Goal: Task Accomplishment & Management: Use online tool/utility

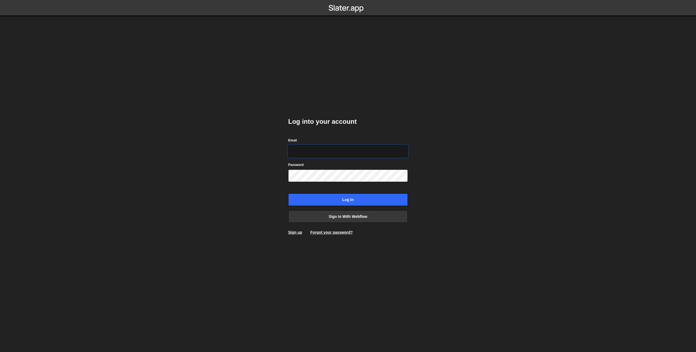
type input "prod-web@cadcom.fr"
click at [340, 195] on input "Log in" at bounding box center [348, 199] width 120 height 13
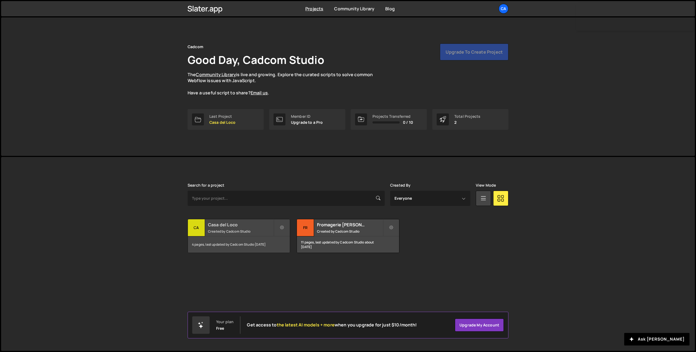
click at [238, 229] on small "Created by Cadcom Studio" at bounding box center [241, 231] width 66 height 5
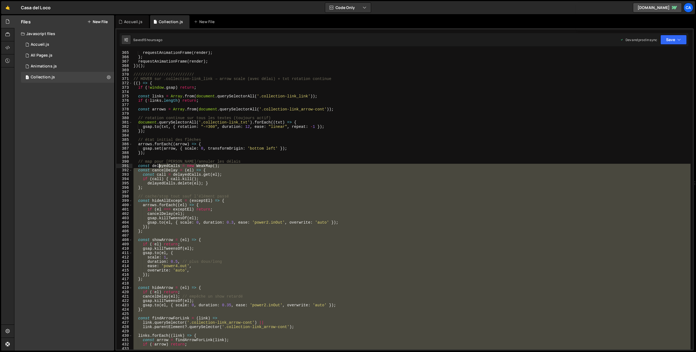
scroll to position [1553, 0]
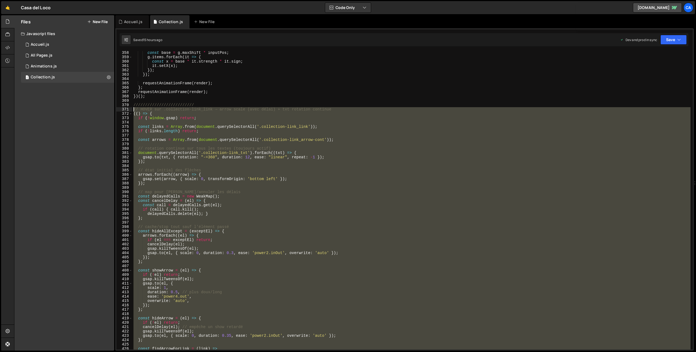
drag, startPoint x: 184, startPoint y: 229, endPoint x: 131, endPoint y: 111, distance: 129.7
click at [131, 111] on div "358 359 360 361 362 363 364 365 366 367 368 369 370 371 372 373 374 375 376 377…" at bounding box center [404, 200] width 576 height 298
type textarea "// HOVER sur .collection-link_link → arrow scale (avec délai) + txt rotation co…"
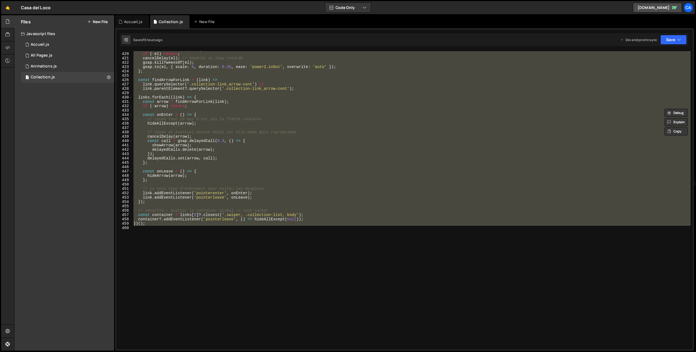
click at [189, 264] on div "const hideArrow = ( el ) => { if ( ! el ) return ; cancelDelay ( el ) ; // empê…" at bounding box center [411, 200] width 558 height 298
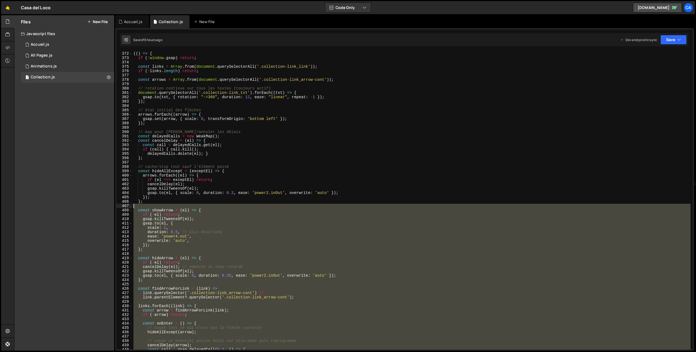
scroll to position [1568, 0]
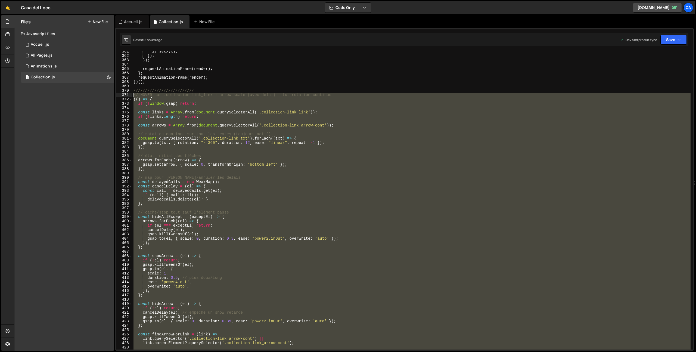
drag, startPoint x: 174, startPoint y: 270, endPoint x: 129, endPoint y: 95, distance: 180.5
click at [129, 95] on div "361 362 363 364 365 366 367 368 369 370 371 372 373 374 375 376 377 378 379 380…" at bounding box center [404, 200] width 576 height 298
type textarea "// HOVER sur .collection-link_link → arrow scale (avec délai) + txt rotation co…"
paste textarea
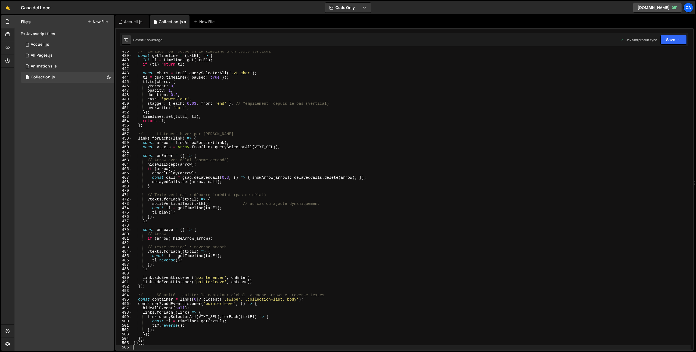
click at [688, 45] on div "Saved 15 hours ago Dev and prod in sync Upgrade to Edit Save Save to Staging S …" at bounding box center [404, 39] width 569 height 13
drag, startPoint x: 674, startPoint y: 38, endPoint x: 672, endPoint y: 55, distance: 17.0
click at [674, 38] on button "Save" at bounding box center [673, 40] width 26 height 10
click at [649, 74] on div "15 hours ago" at bounding box center [646, 76] width 20 height 5
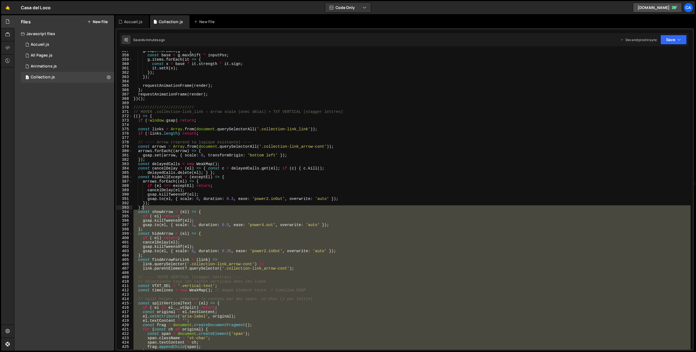
scroll to position [1551, 0]
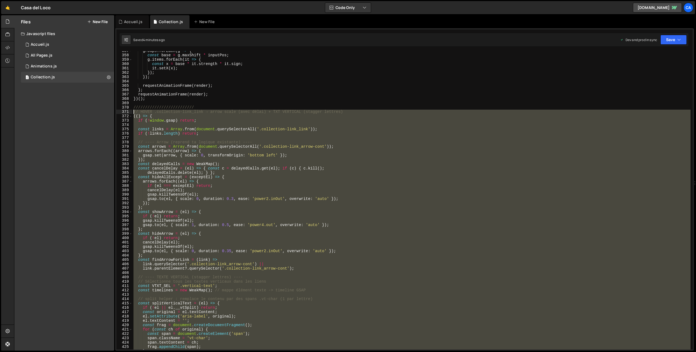
drag, startPoint x: 167, startPoint y: 276, endPoint x: 126, endPoint y: 112, distance: 169.1
click at [126, 112] on div "357 358 359 360 361 362 363 364 365 366 367 368 369 370 371 372 373 374 375 376…" at bounding box center [404, 200] width 576 height 298
type textarea "// HOVER .collection-link_link → arrow scale (avec délai) + TXT VERTICAL (stagg…"
paste textarea
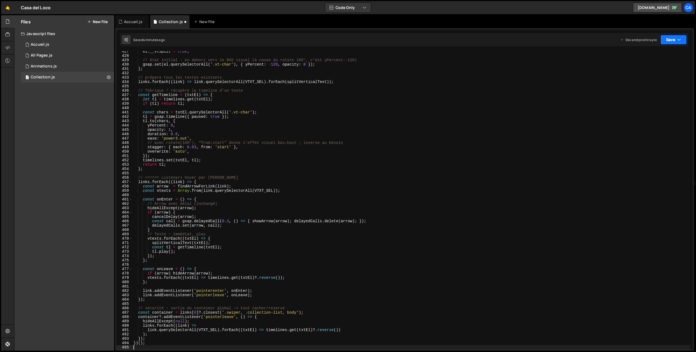
click at [676, 42] on button "Save" at bounding box center [673, 40] width 26 height 10
click at [649, 75] on div "4 minutes ago" at bounding box center [646, 76] width 21 height 5
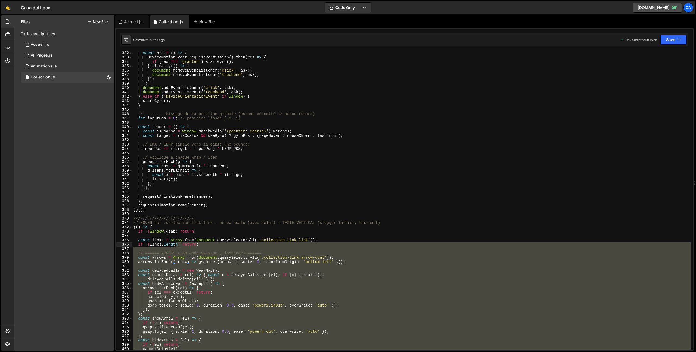
scroll to position [1389, 0]
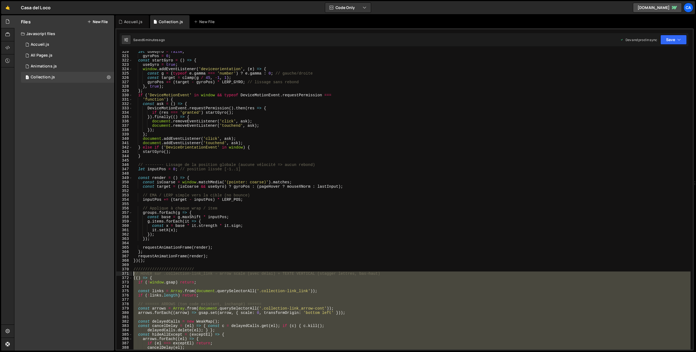
drag, startPoint x: 177, startPoint y: 279, endPoint x: 125, endPoint y: 274, distance: 52.5
click at [125, 274] on div "320 321 322 323 324 325 326 327 328 329 330 331 332 333 334 335 336 337 338 339…" at bounding box center [404, 200] width 576 height 298
type textarea "// HOVER sur .collection-link_link → arrow scale (avec délai) + TEXTE VERTICAL …"
paste textarea
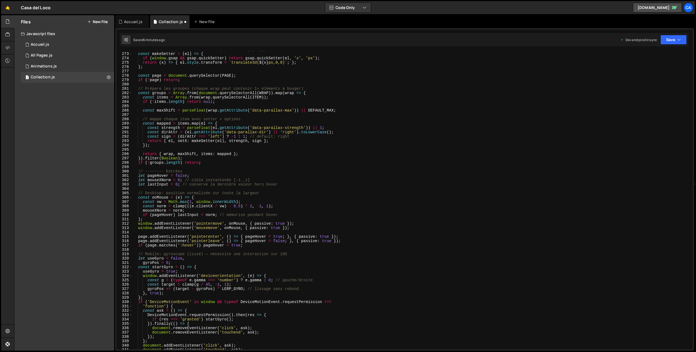
scroll to position [1051, 0]
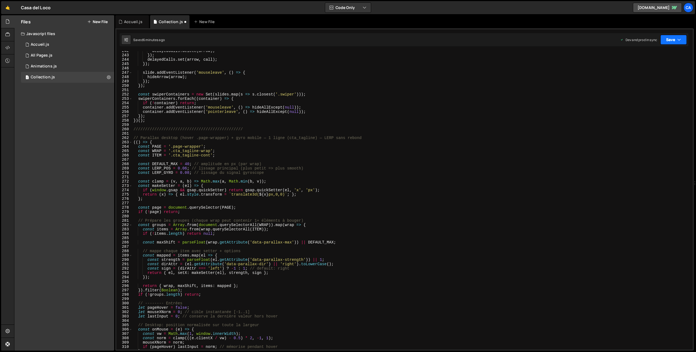
click at [674, 42] on button "Save" at bounding box center [673, 40] width 26 height 10
click at [662, 73] on div "Saved 6 minutes ago" at bounding box center [655, 76] width 57 height 7
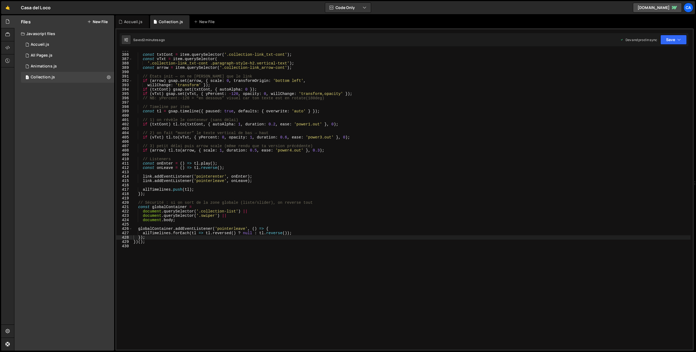
scroll to position [1673, 0]
drag, startPoint x: 242, startPoint y: 95, endPoint x: 237, endPoint y: 93, distance: 5.5
click at [242, 95] on div "const txtCont = item . querySelector ( '.collection-link_txt-cont' ) ; const vT…" at bounding box center [411, 201] width 558 height 307
click at [234, 92] on div "const txtCont = item . querySelector ( '.collection-link_txt-cont' ) ; const vT…" at bounding box center [411, 201] width 558 height 307
click at [236, 93] on div "const txtCont = item . querySelector ( '.collection-link_txt-cont' ) ; const vT…" at bounding box center [411, 201] width 558 height 307
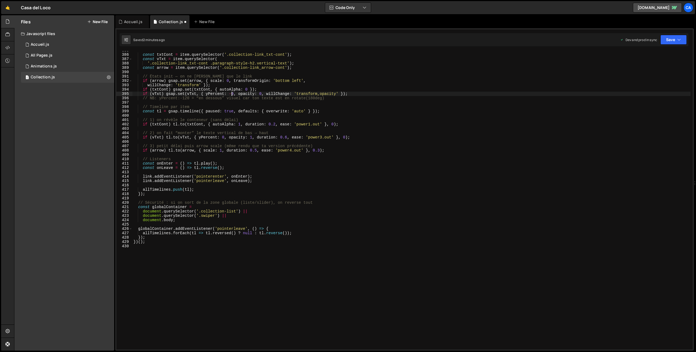
scroll to position [0, 7]
click at [673, 36] on button "Save" at bounding box center [673, 40] width 26 height 10
click at [652, 77] on div "2 minutes ago" at bounding box center [646, 76] width 21 height 5
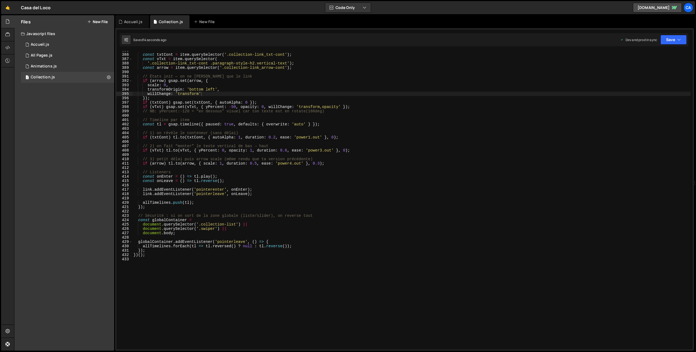
drag, startPoint x: 232, startPoint y: 107, endPoint x: 242, endPoint y: 107, distance: 9.2
click at [233, 107] on div "const txtCont = item . querySelector ( '.collection-link_txt-cont' ) ; const vT…" at bounding box center [411, 201] width 558 height 307
click at [347, 88] on div "const txtCont = item . querySelector ( '.collection-link_txt-cont' ) ; const vT…" at bounding box center [411, 201] width 558 height 307
click at [681, 39] on button "Save" at bounding box center [673, 40] width 26 height 10
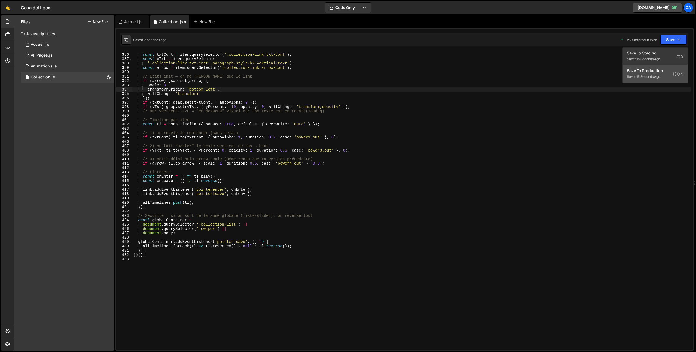
click at [655, 73] on div "Saved 15 seconds ago" at bounding box center [655, 76] width 57 height 7
click at [234, 107] on div "const txtCont = item . querySelector ( '.collection-link_txt-cont' ) ; const vT…" at bounding box center [411, 201] width 558 height 307
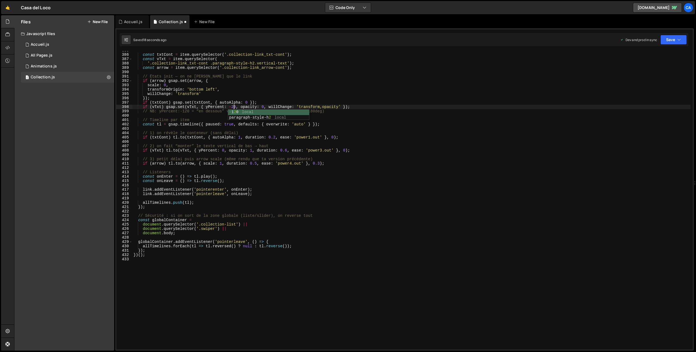
scroll to position [0, 7]
click at [674, 39] on button "Save" at bounding box center [673, 40] width 26 height 10
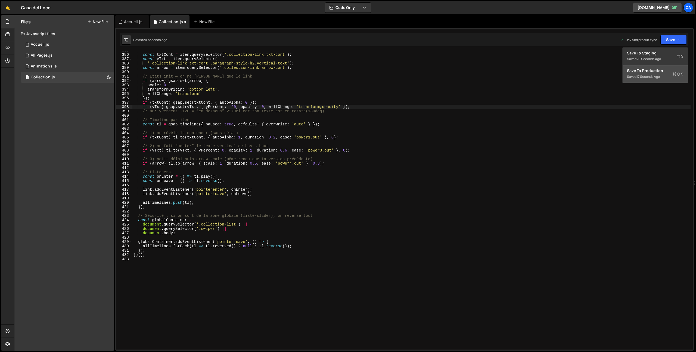
click at [651, 78] on div "17 seconds ago" at bounding box center [647, 76] width 23 height 5
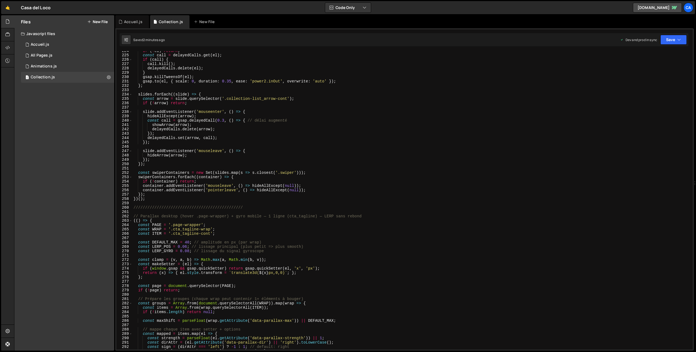
scroll to position [993, 0]
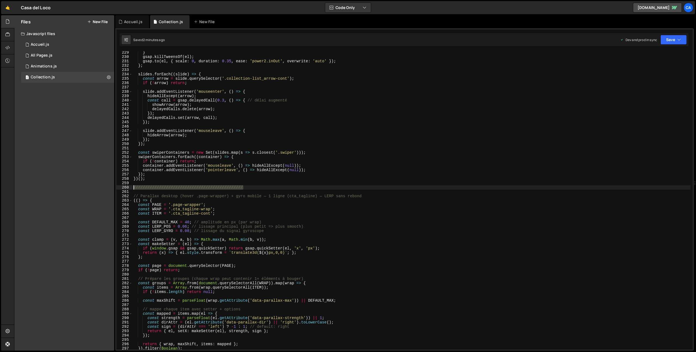
drag, startPoint x: 245, startPoint y: 188, endPoint x: 124, endPoint y: 189, distance: 121.5
click at [124, 189] on div "/////////////////////////////////////////////// 229 230 231 232 233 234 235 236…" at bounding box center [404, 200] width 576 height 298
drag, startPoint x: 374, startPoint y: 197, endPoint x: 116, endPoint y: 195, distance: 258.0
click at [116, 195] on div "// CTA - TXT PARALLAX 229 230 231 232 233 234 235 236 237 238 239 240 241 242 2…" at bounding box center [404, 200] width 576 height 298
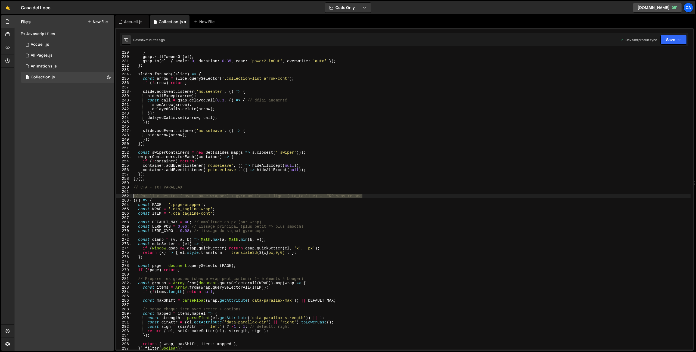
type textarea "// Parallax desktop (hover .page-wrapper) + gyro mobile — 1 ligne (cta_tagline)…"
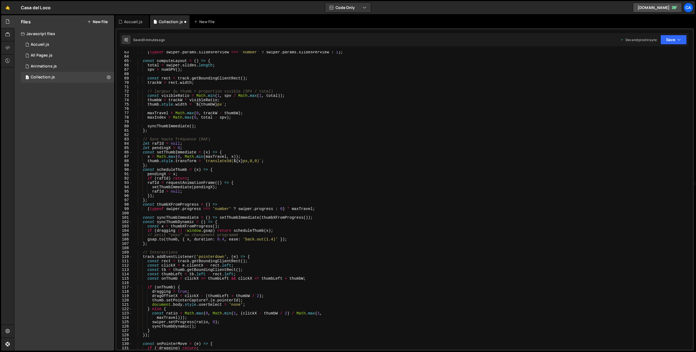
scroll to position [0, 0]
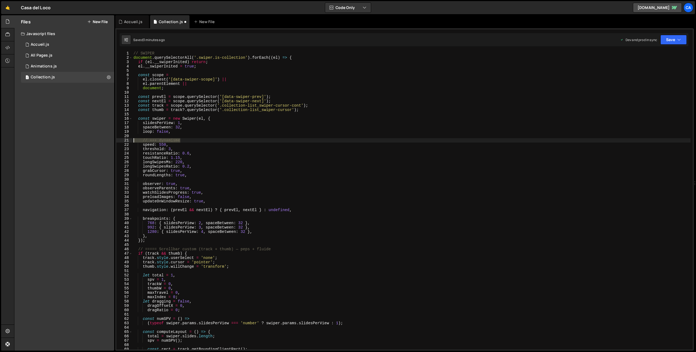
drag, startPoint x: 186, startPoint y: 140, endPoint x: 119, endPoint y: 140, distance: 67.7
click at [119, 140] on div "// CTA - TXT PARALLAX 1 2 3 4 5 6 7 8 9 10 11 12 13 14 15 16 17 18 19 20 21 22 …" at bounding box center [404, 200] width 576 height 298
type textarea "// +++ dynamisme"
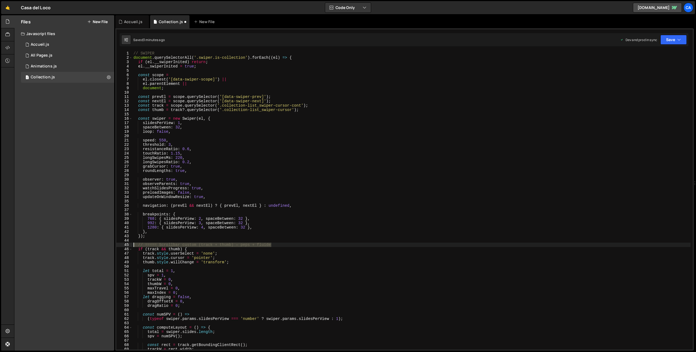
drag, startPoint x: 278, startPoint y: 245, endPoint x: 104, endPoint y: 243, distance: 173.5
click at [108, 244] on div "Files New File Javascript files 1 Accueil.js 0 1 All Pages.js 0 1 Animations.js…" at bounding box center [355, 182] width 682 height 335
type textarea "// ===== Scrollbar custom (track + thumb) — peps + fluide"
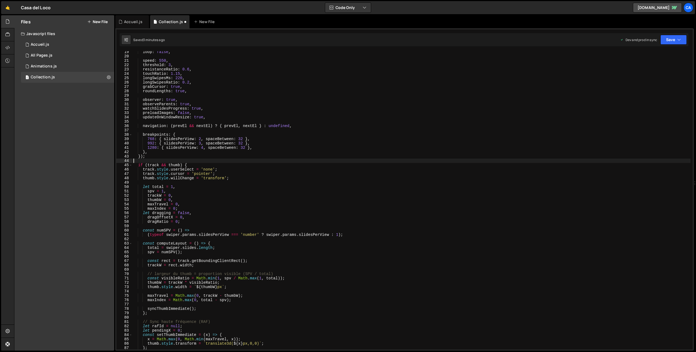
scroll to position [100, 0]
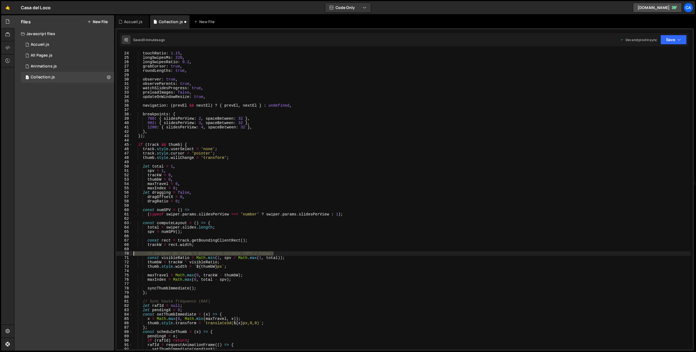
drag, startPoint x: 284, startPoint y: 252, endPoint x: 122, endPoint y: 253, distance: 162.0
click at [122, 253] on div "23 24 25 26 27 28 29 30 31 32 33 34 35 36 37 38 39 40 41 42 43 44 45 46 47 48 4…" at bounding box center [404, 200] width 576 height 298
type textarea "// largeur du thumb = proportion visible (SPV / total)"
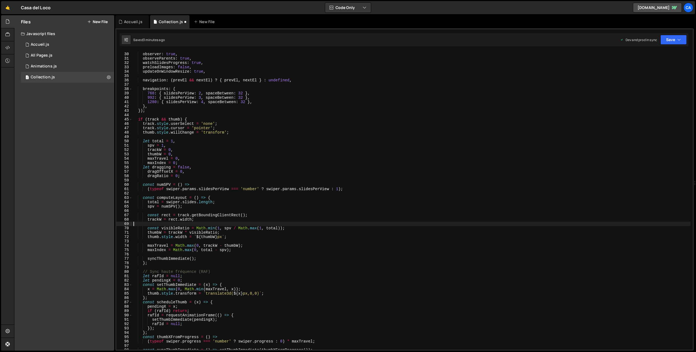
scroll to position [145, 0]
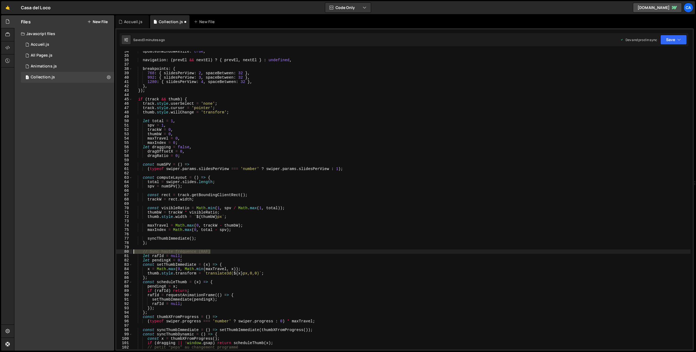
drag, startPoint x: 216, startPoint y: 252, endPoint x: 116, endPoint y: 252, distance: 100.0
click at [116, 252] on div "34 35 36 37 38 39 40 41 42 43 44 45 46 47 48 49 50 51 52 53 54 55 56 57 58 59 6…" at bounding box center [404, 200] width 576 height 298
type textarea "// Sync haute fréquence (RAF)"
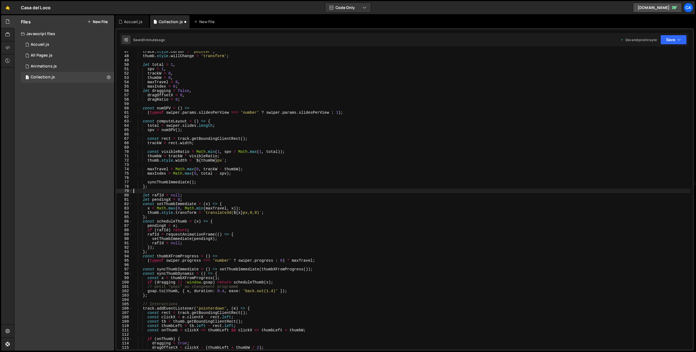
scroll to position [222, 0]
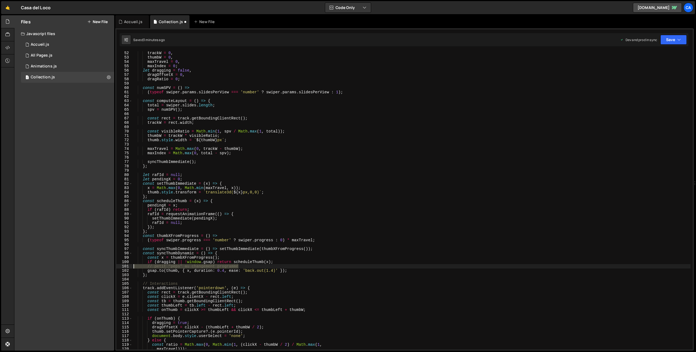
drag, startPoint x: 236, startPoint y: 265, endPoint x: 116, endPoint y: 267, distance: 119.9
click at [116, 267] on div "52 53 54 55 56 57 58 59 60 61 62 63 64 65 66 67 68 69 70 71 72 73 74 75 76 77 7…" at bounding box center [404, 189] width 579 height 322
type textarea "// petit “peps” au changement programmé"
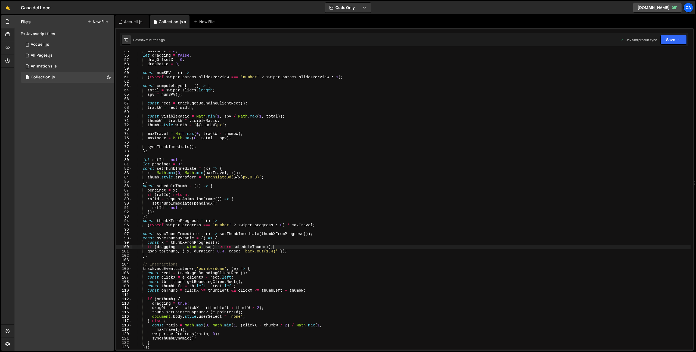
scroll to position [268, 0]
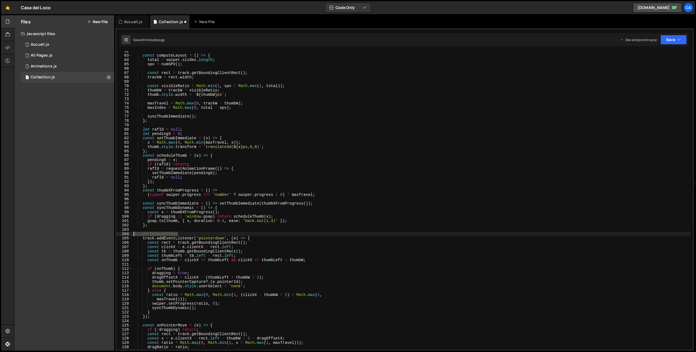
drag, startPoint x: 183, startPoint y: 235, endPoint x: 110, endPoint y: 234, distance: 72.9
click at [110, 234] on div "Files New File Javascript files 1 Accueil.js 0 1 All Pages.js 0 1 Animations.js…" at bounding box center [355, 182] width 682 height 335
type textarea "// Interactions"
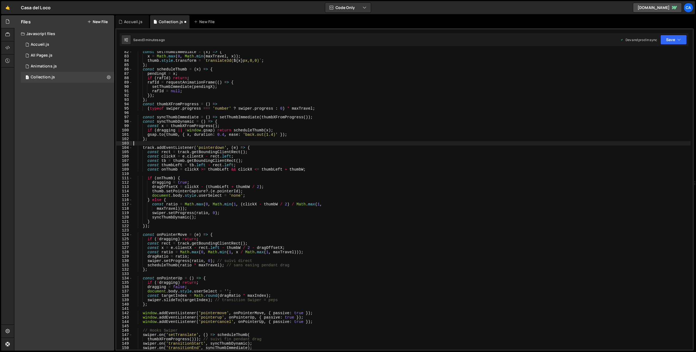
scroll to position [354, 0]
drag, startPoint x: 258, startPoint y: 260, endPoint x: 216, endPoint y: 262, distance: 41.9
click at [216, 262] on div "const setThumbImmediate = ( x ) => { x = Math . max ( 0 , Math . min ( maxTrave…" at bounding box center [411, 203] width 558 height 307
drag, startPoint x: 301, startPoint y: 265, endPoint x: 226, endPoint y: 266, distance: 74.8
click at [226, 266] on div "const setThumbImmediate = ( x ) => { x = Math . max ( 0 , Math . min ( maxTrave…" at bounding box center [411, 203] width 558 height 307
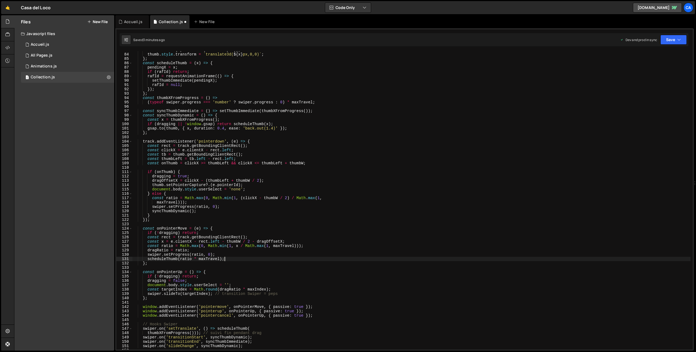
scroll to position [360, 0]
click at [281, 293] on div "x = Math . max ( 0 , Math . min ( maxTravel , x )) ; thumb . style . transform …" at bounding box center [411, 201] width 558 height 307
drag, startPoint x: 274, startPoint y: 294, endPoint x: 214, endPoint y: 295, distance: 60.1
click at [214, 295] on div "x = Math . max ( 0 , Math . min ( maxTravel , x )) ; thumb . style . transform …" at bounding box center [411, 201] width 558 height 307
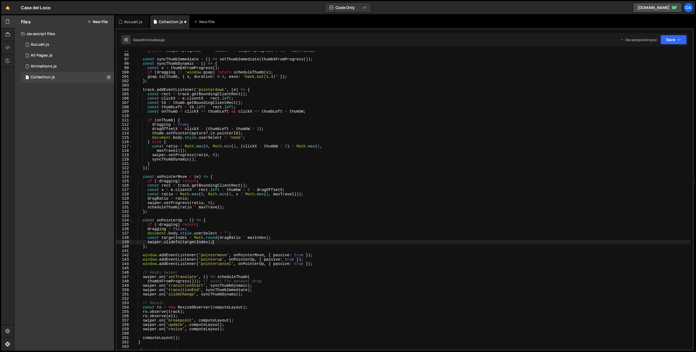
scroll to position [412, 0]
drag, startPoint x: 268, startPoint y: 283, endPoint x: 204, endPoint y: 282, distance: 64.2
click at [204, 282] on div "( typeof swiper . progress === 'number' ? swiper . progress : 0 ) * maxTravel ;…" at bounding box center [411, 201] width 558 height 307
drag, startPoint x: 188, startPoint y: 273, endPoint x: 120, endPoint y: 272, distance: 68.2
click at [120, 272] on div "thumbXFromProgress())); 95 96 97 98 99 100 101 102 103 104 105 106 107 108 109 …" at bounding box center [404, 200] width 576 height 298
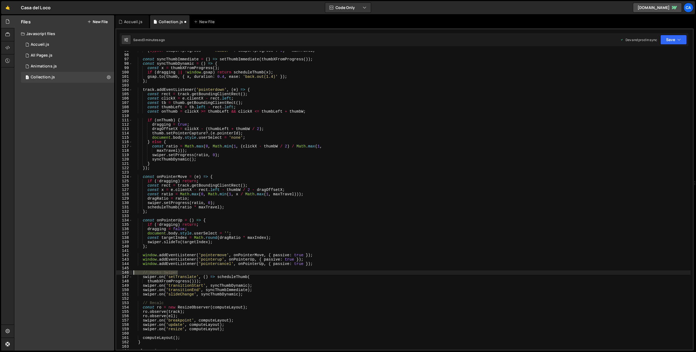
type textarea "// Hooks Swiper"
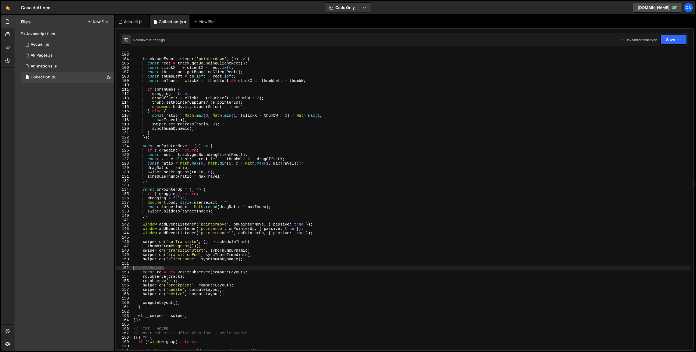
drag, startPoint x: 167, startPoint y: 268, endPoint x: 124, endPoint y: 266, distance: 43.3
click at [124, 266] on div "102 103 104 105 106 107 108 109 110 111 112 113 114 115 116 117 118 119 120 121…" at bounding box center [404, 200] width 576 height 298
type textarea "// Recalc"
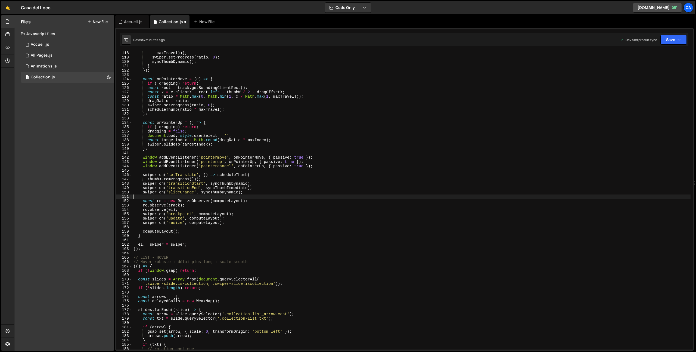
scroll to position [511, 0]
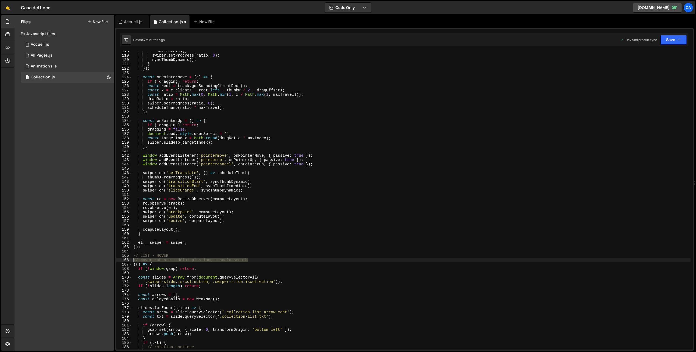
drag, startPoint x: 240, startPoint y: 261, endPoint x: 122, endPoint y: 262, distance: 117.7
click at [122, 262] on div "118 119 120 121 122 123 124 125 126 127 128 129 130 131 132 133 134 135 136 137…" at bounding box center [404, 200] width 576 height 298
type textarea "// Hover robuste + délai plus long + scale smooth"
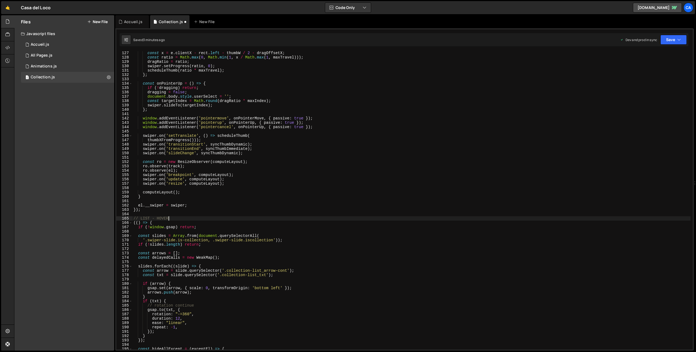
scroll to position [586, 0]
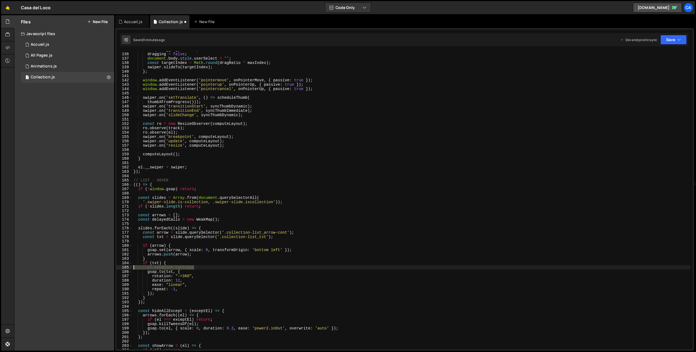
drag, startPoint x: 195, startPoint y: 266, endPoint x: 114, endPoint y: 268, distance: 81.3
click at [114, 268] on div "Files New File Javascript files 1 Accueil.js 0 1 All Pages.js 0 1 Animations.js…" at bounding box center [355, 182] width 682 height 335
type textarea "// rotation continue"
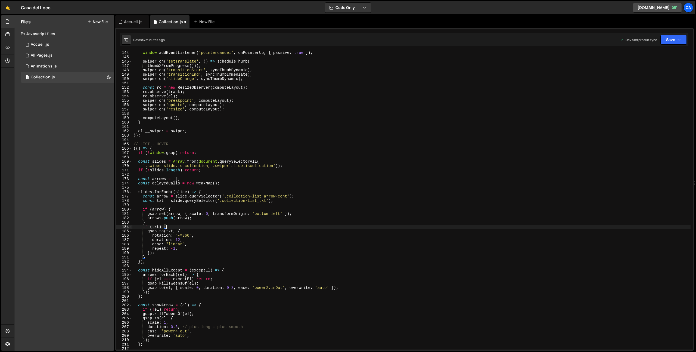
scroll to position [645, 0]
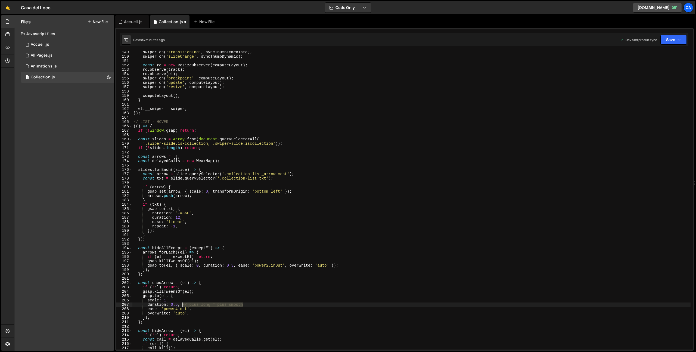
drag, startPoint x: 246, startPoint y: 306, endPoint x: 182, endPoint y: 305, distance: 63.3
click at [182, 305] on div "swiper . on ( 'transitionEnd' , syncThumbImmediate ) ; swiper . on ( 'slideChan…" at bounding box center [411, 203] width 558 height 307
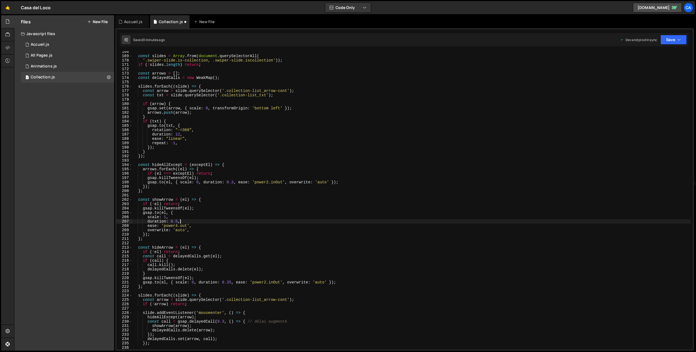
scroll to position [774, 0]
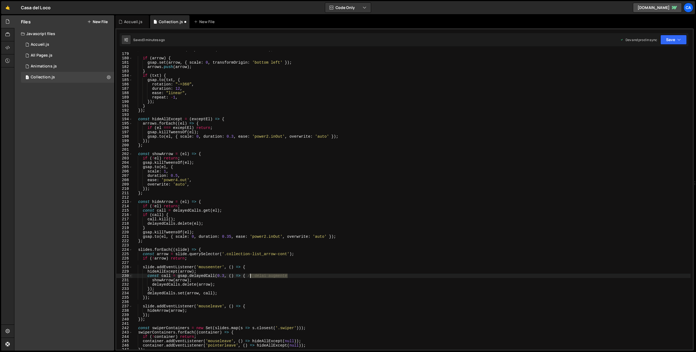
drag, startPoint x: 287, startPoint y: 276, endPoint x: 248, endPoint y: 275, distance: 39.2
click at [248, 275] on div "const txt = slide . querySelector ( '.collection-list_txt' ) ; if ( arrow ) { g…" at bounding box center [411, 200] width 558 height 307
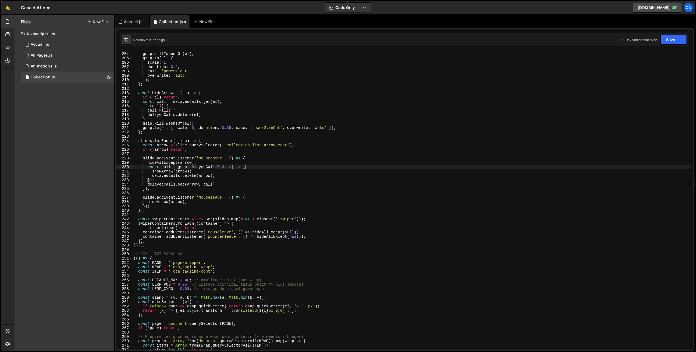
scroll to position [926, 0]
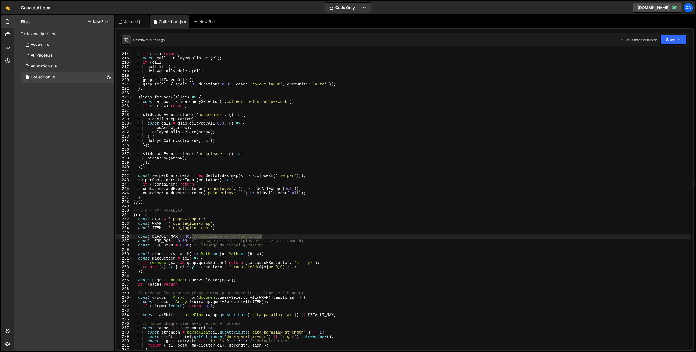
drag, startPoint x: 262, startPoint y: 237, endPoint x: 193, endPoint y: 238, distance: 69.3
click at [193, 238] on div "const hideArrow = ( el ) => { if ( ! el ) return ; const call = delayedCalls . …" at bounding box center [411, 200] width 558 height 307
drag, startPoint x: 310, startPoint y: 241, endPoint x: 198, endPoint y: 241, distance: 112.3
click at [198, 241] on div "const hideArrow = ( el ) => { if ( ! el ) return ; const call = delayedCalls . …" at bounding box center [411, 200] width 558 height 307
drag, startPoint x: 263, startPoint y: 245, endPoint x: 196, endPoint y: 246, distance: 66.6
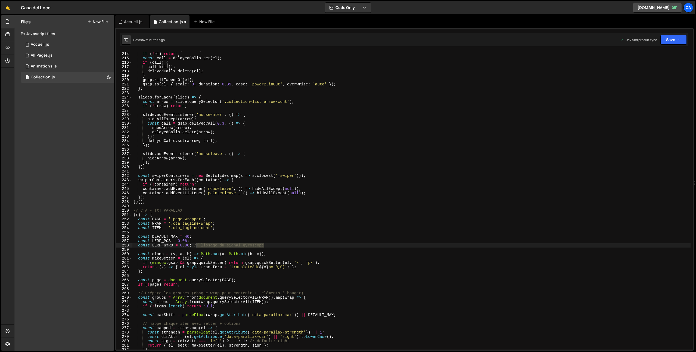
click at [196, 246] on div "const hideArrow = ( el ) => { if ( ! el ) return ; const call = delayedCalls . …" at bounding box center [411, 200] width 558 height 307
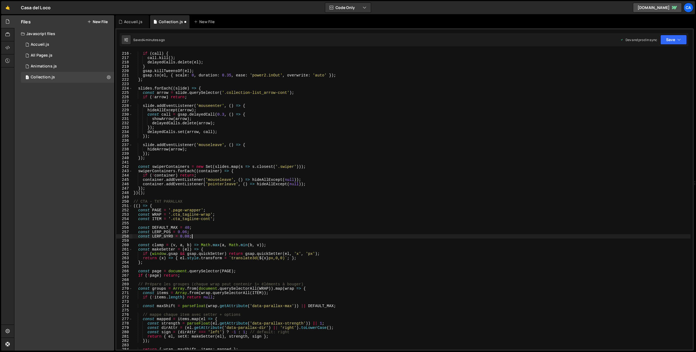
scroll to position [970, 0]
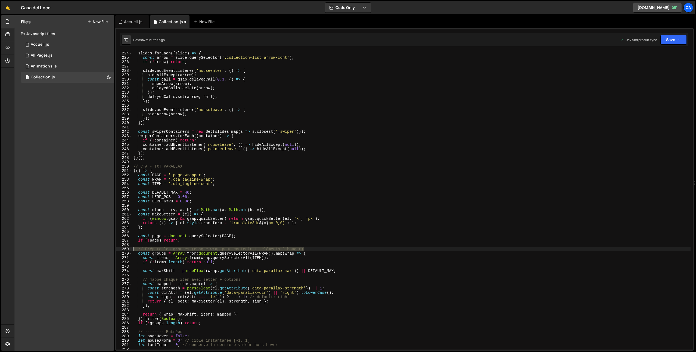
drag, startPoint x: 309, startPoint y: 249, endPoint x: 125, endPoint y: 249, distance: 184.1
click at [125, 249] on div "const LERP_GYRO = 0.08; 223 224 225 226 227 228 229 230 231 232 233 234 235 236…" at bounding box center [404, 200] width 576 height 298
type textarea "// Prépare les groupes (chaque wrap peut contenir 1+ éléments à bouger)"
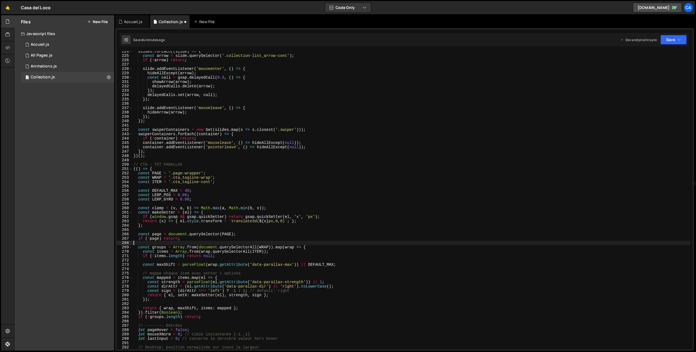
scroll to position [993, 0]
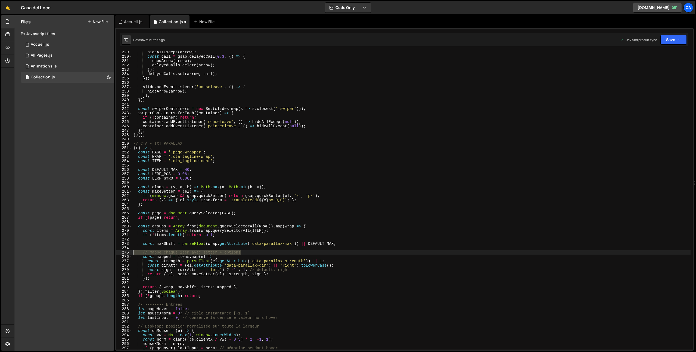
drag, startPoint x: 245, startPoint y: 252, endPoint x: 123, endPoint y: 253, distance: 122.1
click at [123, 253] on div "229 230 231 232 233 234 235 236 237 238 239 240 241 242 243 244 245 246 247 248…" at bounding box center [404, 200] width 576 height 298
type textarea "// mappe chaque item avec setter + options"
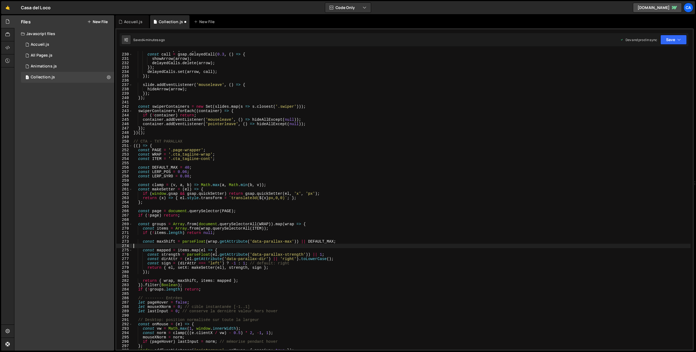
scroll to position [1015, 0]
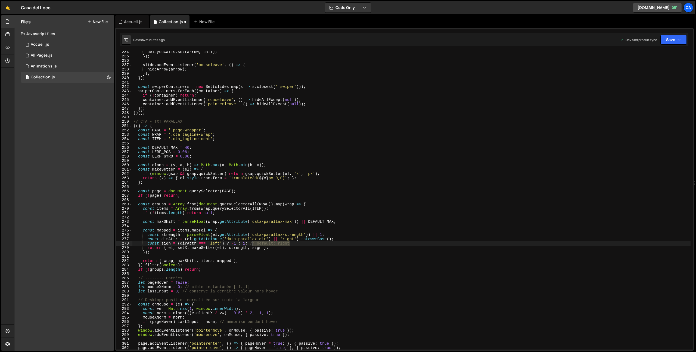
drag, startPoint x: 295, startPoint y: 244, endPoint x: 252, endPoint y: 244, distance: 43.0
click at [252, 244] on div "delayedCalls . set ( arrow , call ) ; }) ; slide . addEventListener ( 'mouselea…" at bounding box center [411, 203] width 558 height 307
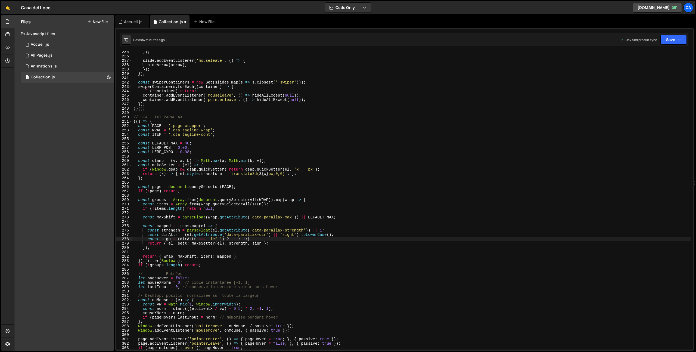
scroll to position [1035, 0]
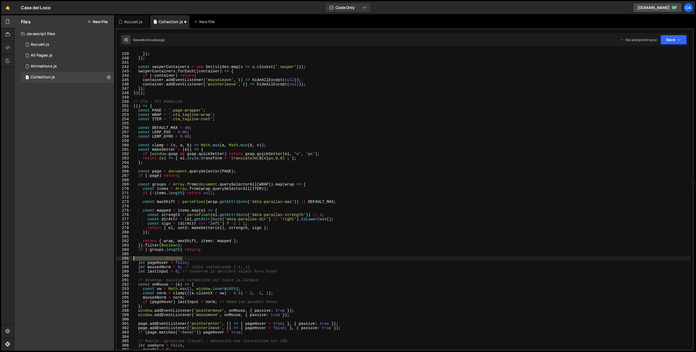
drag, startPoint x: 176, startPoint y: 258, endPoint x: 124, endPoint y: 257, distance: 52.2
click at [124, 257] on div "const sign = (dirAttr === 'left') ? -1 : 1; 238 239 240 241 242 243 244 245 246…" at bounding box center [404, 200] width 576 height 298
type textarea "// -------- Entrées"
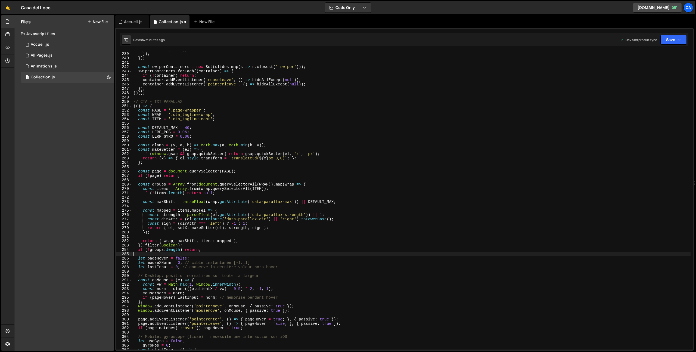
scroll to position [1039, 0]
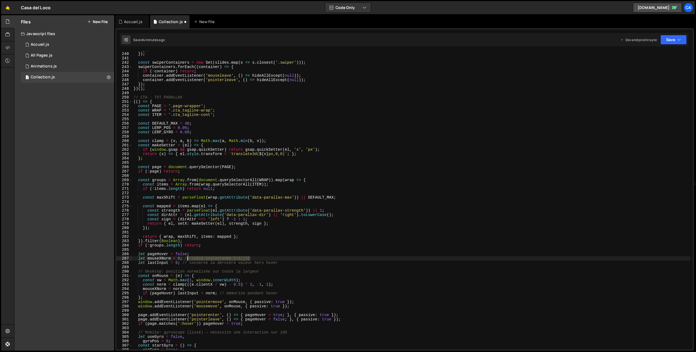
drag, startPoint x: 249, startPoint y: 258, endPoint x: 186, endPoint y: 258, distance: 62.8
click at [186, 258] on div "}) ; }) ; const swiperContainers = new Set ( slides . map ( s => s . closest ( …" at bounding box center [411, 200] width 558 height 307
drag, startPoint x: 280, startPoint y: 264, endPoint x: 184, endPoint y: 263, distance: 96.2
click at [184, 263] on div "}) ; }) ; const swiperContainers = new Set ( slides . map ( s => s . closest ( …" at bounding box center [411, 200] width 558 height 307
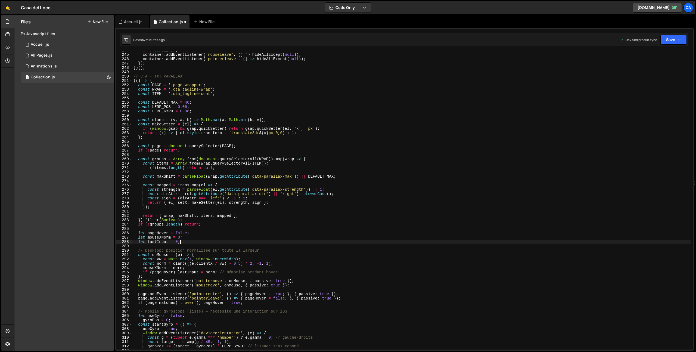
scroll to position [1060, 0]
drag, startPoint x: 262, startPoint y: 250, endPoint x: 110, endPoint y: 251, distance: 152.2
click at [110, 251] on div "Files New File Javascript files 1 Accueil.js 0 1 All Pages.js 0 1 Animations.js…" at bounding box center [355, 182] width 682 height 335
type textarea "// Desktop: position normalisée sur toute la largeur"
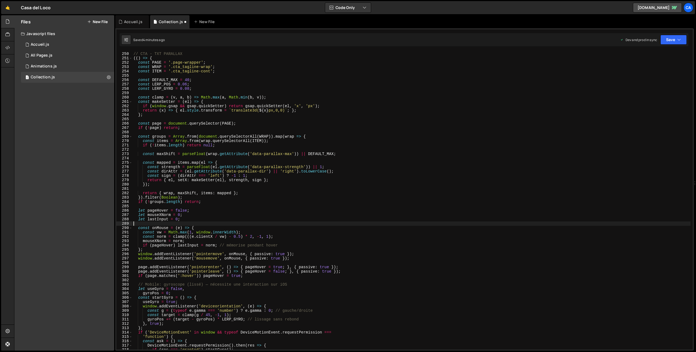
scroll to position [1083, 0]
drag, startPoint x: 282, startPoint y: 245, endPoint x: 219, endPoint y: 246, distance: 62.5
click at [219, 246] on div "// CTA - TXT PARALLAX (( ) => { const PAGE = '.page-wrapper' ; const WRAP = '.c…" at bounding box center [411, 200] width 558 height 307
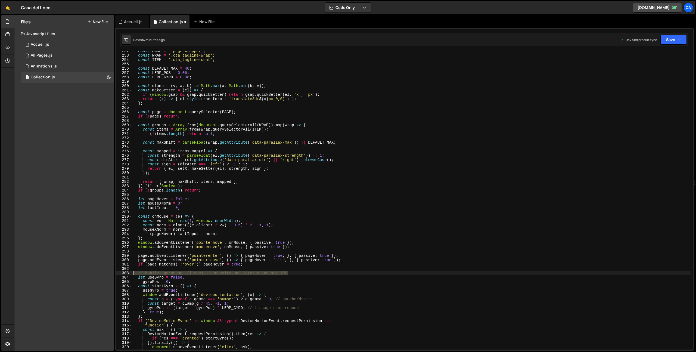
drag, startPoint x: 290, startPoint y: 273, endPoint x: 123, endPoint y: 273, distance: 167.5
click at [123, 273] on div "if (pageHover) lastInput = norm; 252 253 254 255 256 257 258 259 260 261 262 26…" at bounding box center [404, 200] width 576 height 298
type textarea "// Mobile: gyroscope (lissé) — nécessite une interaction sur iOS"
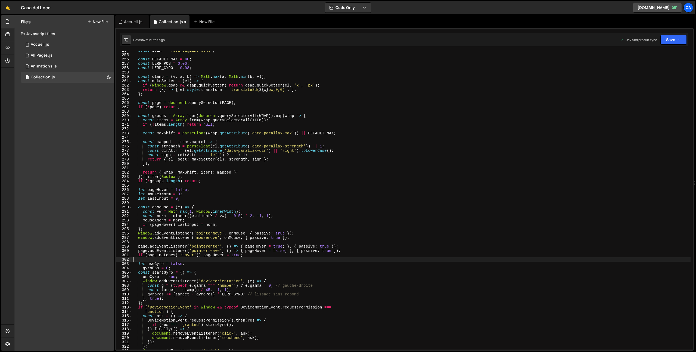
scroll to position [1133, 0]
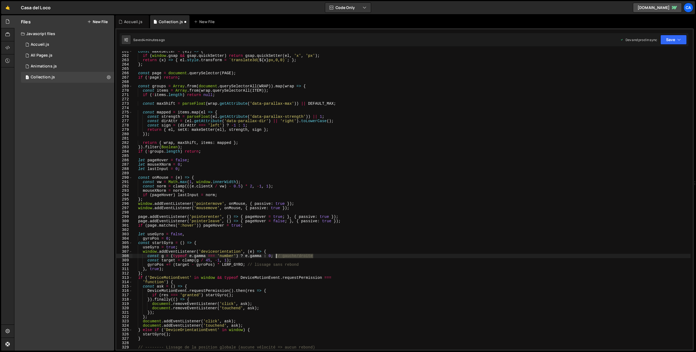
drag, startPoint x: 316, startPoint y: 256, endPoint x: 276, endPoint y: 257, distance: 40.0
click at [276, 257] on div "const makeSetter = ( el ) => { if ( window . gsap && gsap . quickSetter ) retur…" at bounding box center [411, 202] width 558 height 307
drag, startPoint x: 302, startPoint y: 264, endPoint x: 248, endPoint y: 266, distance: 53.9
click at [248, 266] on div "const makeSetter = ( el ) => { if ( window . gsap && gsap . quickSetter ) retur…" at bounding box center [411, 202] width 558 height 307
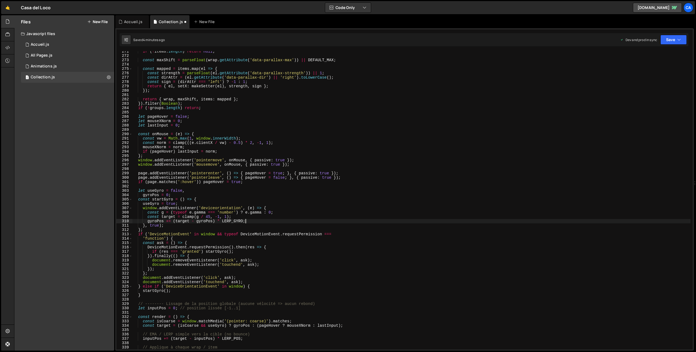
scroll to position [1186, 0]
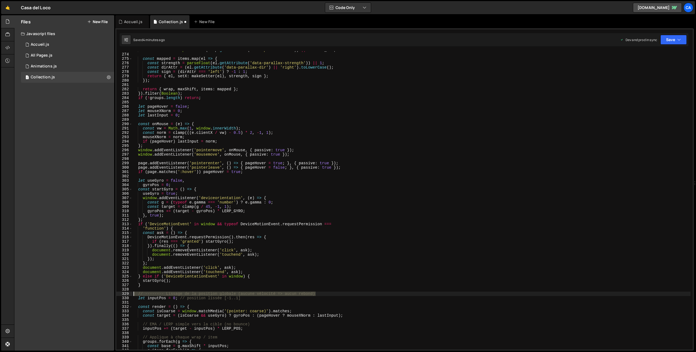
drag, startPoint x: 298, startPoint y: 291, endPoint x: 121, endPoint y: 293, distance: 177.0
click at [121, 293] on div "gyroPos += (target - gyroPos) * LERP_GYRO; 273 274 275 276 277 278 279 280 281 …" at bounding box center [404, 200] width 576 height 298
type textarea "// -------- Lissage de la position globale (aucune vélocité => aucun rebond)"
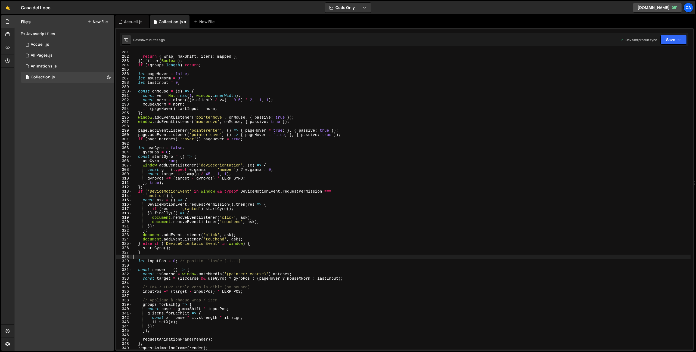
scroll to position [1219, 0]
drag, startPoint x: 245, startPoint y: 262, endPoint x: 179, endPoint y: 261, distance: 66.1
click at [179, 261] on div "return { wrap , maxShift , items : mapped } ; }) . filter ( Boolean ) ; if ( ! …" at bounding box center [411, 203] width 558 height 307
drag, startPoint x: 252, startPoint y: 287, endPoint x: 118, endPoint y: 287, distance: 134.6
click at [118, 287] on div "let inputPos = 0; 281 282 283 284 285 286 287 288 289 290 291 292 293 294 295 2…" at bounding box center [404, 200] width 576 height 298
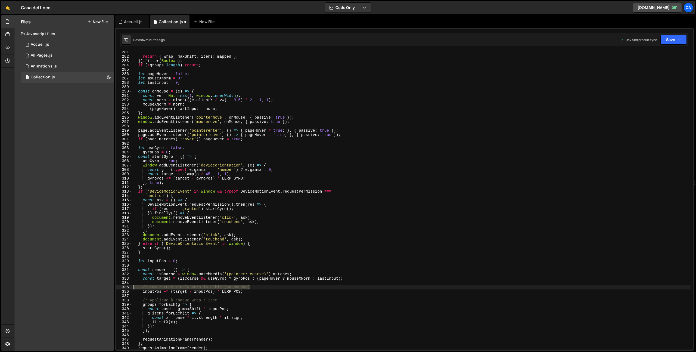
type textarea "// EMA / LERP simple vers la cible (no bounce)"
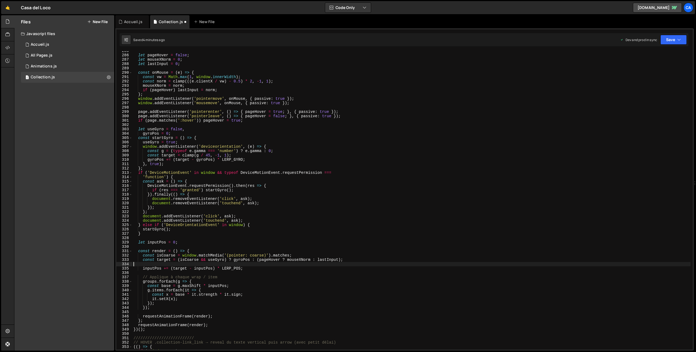
scroll to position [1238, 0]
drag, startPoint x: 214, startPoint y: 278, endPoint x: 114, endPoint y: 276, distance: 99.2
click at [114, 276] on div "Files New File Javascript files 1 Accueil.js 0 1 All Pages.js 0 1 Animations.js…" at bounding box center [355, 182] width 682 height 335
type textarea "// Applique à chaque wrap / item"
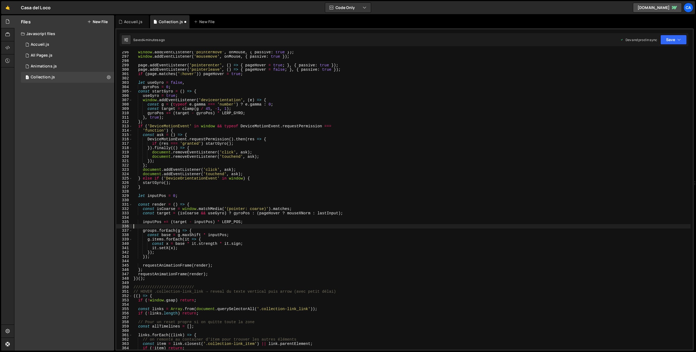
scroll to position [1315, 0]
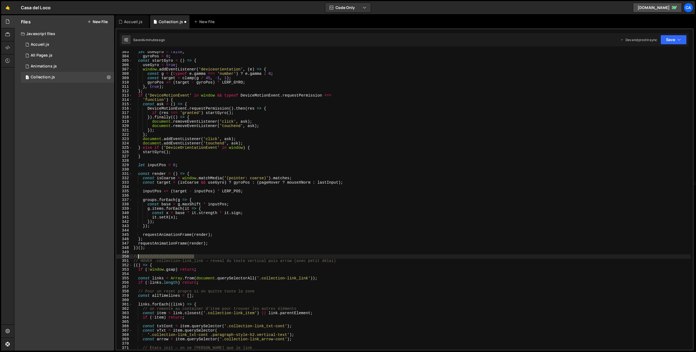
drag, startPoint x: 203, startPoint y: 256, endPoint x: 139, endPoint y: 257, distance: 63.3
click at [139, 257] on div "let useGyro = false , gyroPos = 0 ; const startGyro = ( ) => { useGyro = true ;…" at bounding box center [411, 203] width 558 height 307
click at [147, 257] on div "let useGyro = false , gyroPos = 0 ; const startGyro = ( ) => { useGyro = true ;…" at bounding box center [411, 203] width 558 height 307
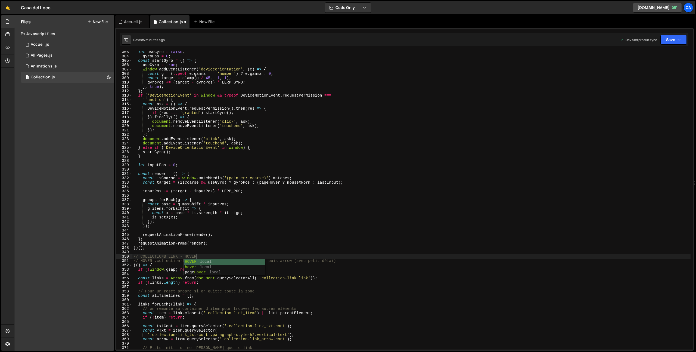
scroll to position [0, 4]
click at [457, 277] on div "let useGyro = false , gyroPos = 0 ; const startGyro = ( ) => { useGyro = true ;…" at bounding box center [411, 203] width 558 height 307
drag, startPoint x: 165, startPoint y: 256, endPoint x: 195, endPoint y: 260, distance: 30.7
click at [165, 256] on div "let useGyro = false , gyroPos = 0 ; const startGyro = ( ) => { useGyro = true ;…" at bounding box center [411, 203] width 558 height 307
drag, startPoint x: 347, startPoint y: 260, endPoint x: 113, endPoint y: 260, distance: 233.3
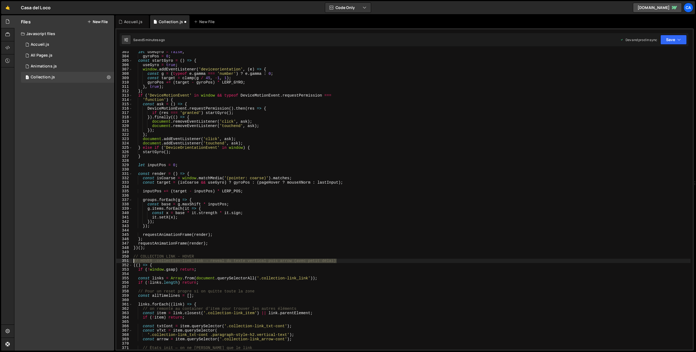
click at [113, 260] on div "Files New File Javascript files 1 Accueil.js 0 1 All Pages.js 0 1 Animations.js…" at bounding box center [355, 182] width 682 height 335
type textarea "// HOVER .collection-link_link → reveal du texte vertical puis arrow (avec peti…"
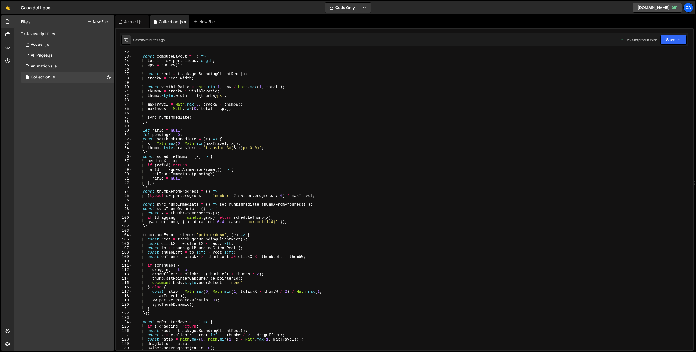
scroll to position [0, 0]
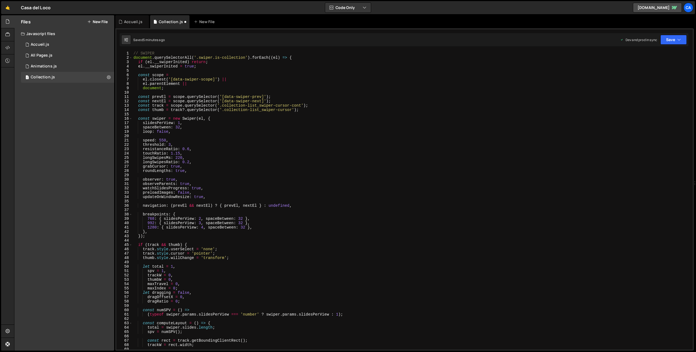
click at [140, 52] on div "// SWIPER document . querySelectorAll ( '.swiper.is-collection' ) . forEach (( …" at bounding box center [411, 204] width 558 height 307
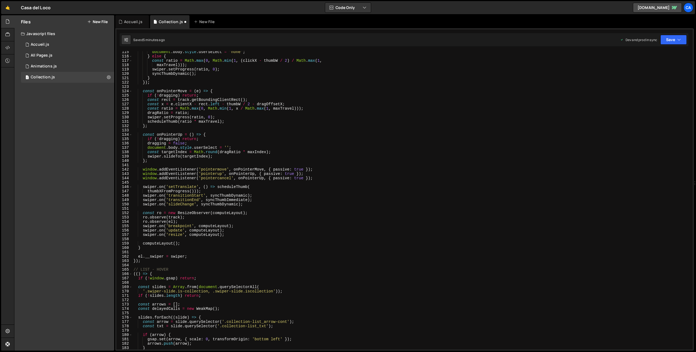
scroll to position [599, 0]
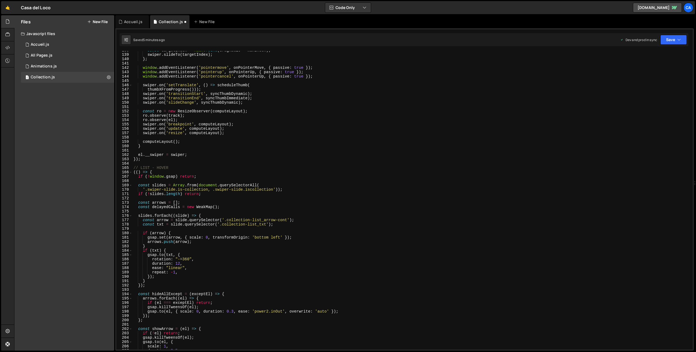
click at [144, 167] on div "const targetIndex = Math . round ( dragRatio * maxIndex ) ; swiper . slideTo ( …" at bounding box center [411, 201] width 558 height 307
click at [141, 167] on div "const targetIndex = Math . round ( dragRatio * maxIndex ) ; swiper . slideTo ( …" at bounding box center [411, 201] width 558 height 307
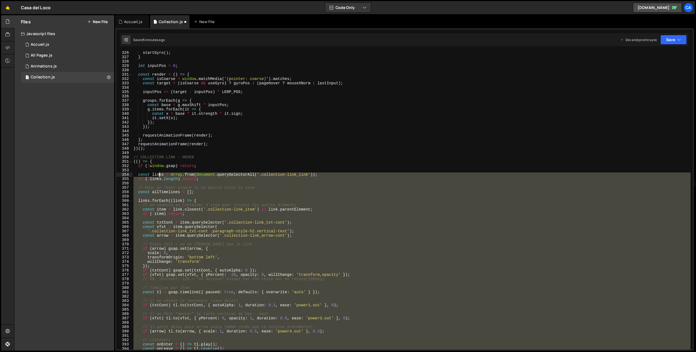
scroll to position [1374, 0]
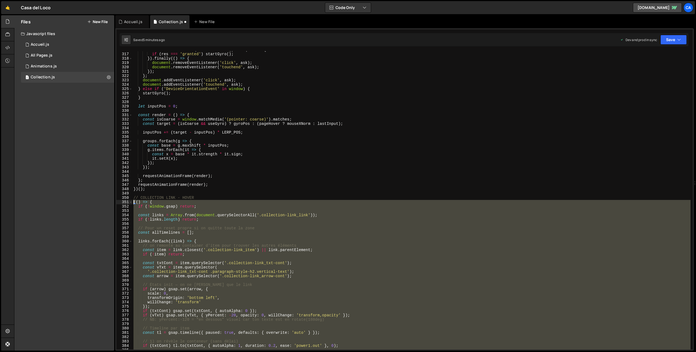
drag, startPoint x: 150, startPoint y: 203, endPoint x: 128, endPoint y: 203, distance: 22.0
click at [128, 203] on div "// COLLECTION LIST - HOVER 316 317 318 319 320 321 322 323 324 325 326 327 328 …" at bounding box center [404, 200] width 576 height 298
type textarea "(() => { if (!window.gsap) return;"
paste textarea
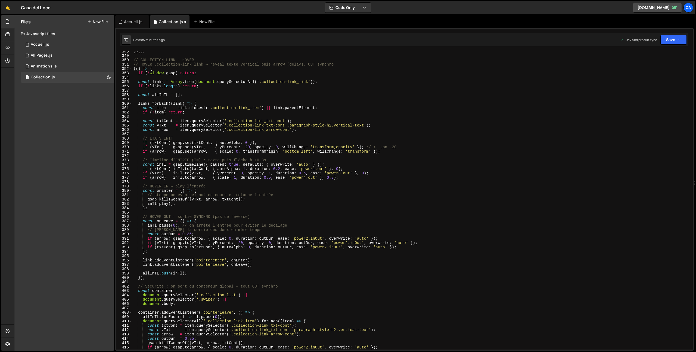
scroll to position [1471, 0]
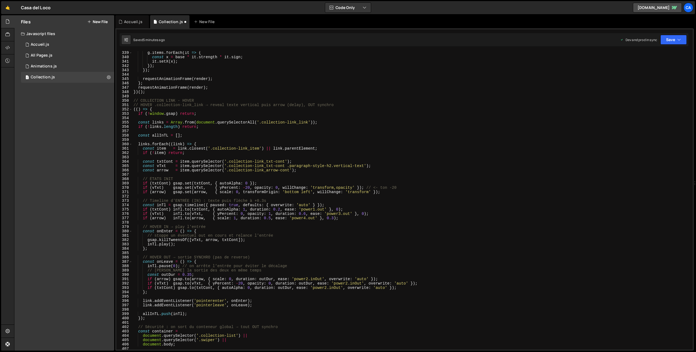
click at [687, 36] on div "Saved 5 minutes ago Dev and prod in sync Upgrade to Edit Save Save to Staging S…" at bounding box center [404, 39] width 569 height 13
click at [679, 39] on icon "button" at bounding box center [679, 39] width 4 height 5
click at [650, 72] on div "Save to Production S" at bounding box center [655, 70] width 57 height 5
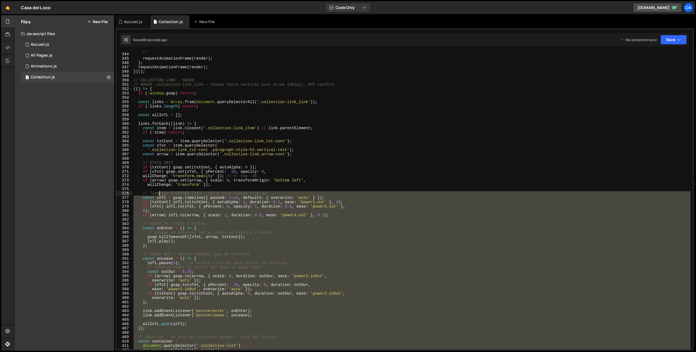
scroll to position [1481, 0]
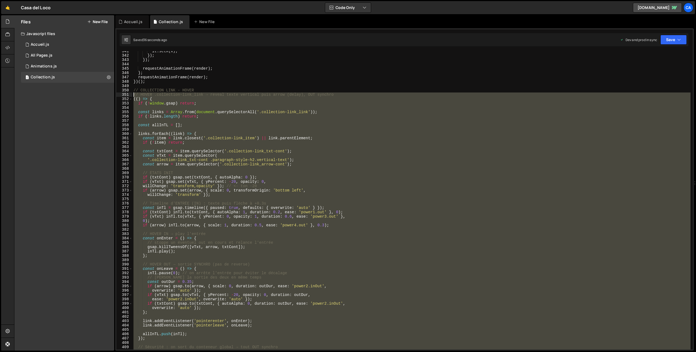
drag, startPoint x: 152, startPoint y: 254, endPoint x: 122, endPoint y: 94, distance: 163.4
click at [122, 94] on div "341 342 343 344 345 346 347 348 349 350 351 352 353 354 355 356 357 358 359 360…" at bounding box center [404, 200] width 576 height 298
type textarea "// HOVER .collection-link_link → reveal texte vertical puis arrow (delay), OUT …"
paste textarea
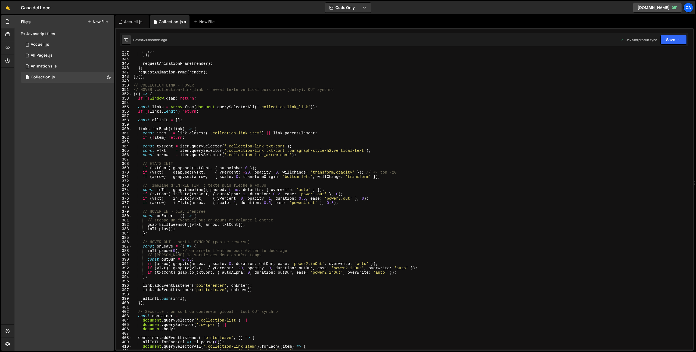
scroll to position [1466, 0]
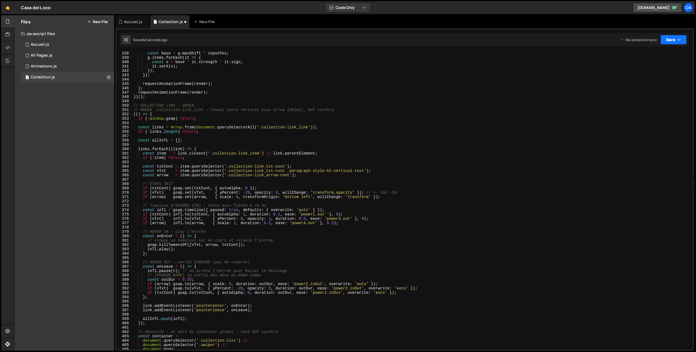
click at [677, 37] on icon "button" at bounding box center [679, 39] width 4 height 5
click at [656, 70] on div "Save to Production S" at bounding box center [655, 70] width 57 height 5
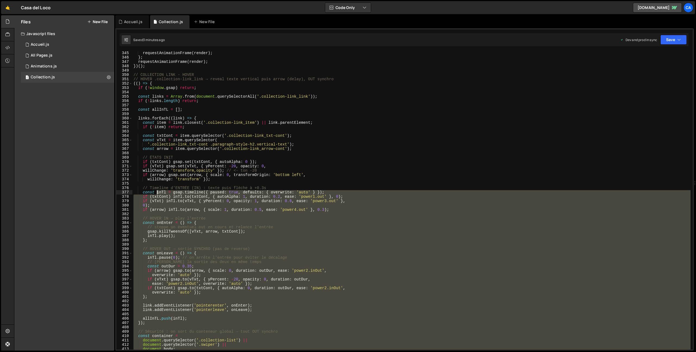
scroll to position [1497, 0]
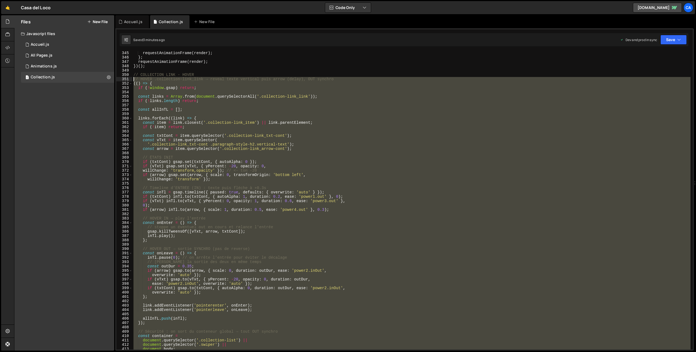
drag, startPoint x: 160, startPoint y: 208, endPoint x: 123, endPoint y: 80, distance: 133.4
click at [123, 80] on div "345 346 347 348 349 350 351 352 353 354 355 356 357 358 359 360 361 362 363 364…" at bounding box center [404, 200] width 576 height 298
type textarea "// HOVER .collection-link_link → reveal texte vertical puis arrow (delay), OUT …"
paste textarea
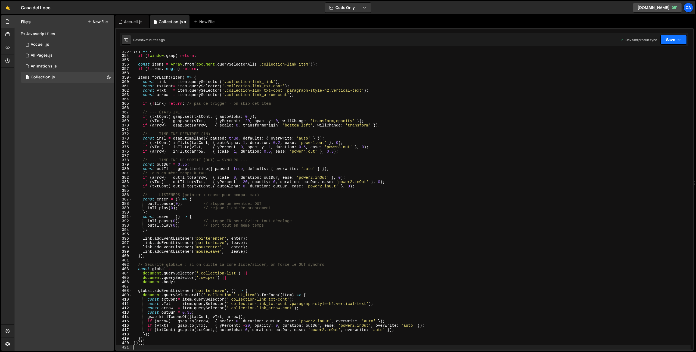
click at [664, 38] on button "Save" at bounding box center [673, 40] width 26 height 10
drag, startPoint x: 646, startPoint y: 73, endPoint x: 630, endPoint y: 73, distance: 16.3
click at [646, 73] on div "Saved 3 minutes ago" at bounding box center [655, 76] width 57 height 7
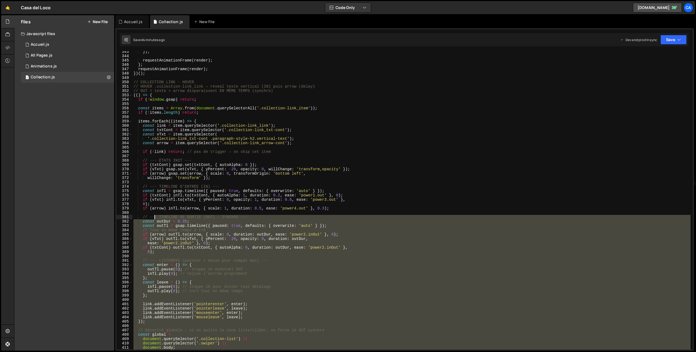
scroll to position [1437, 0]
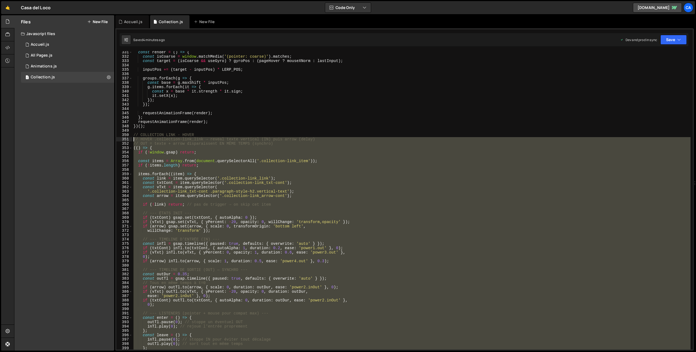
drag, startPoint x: 159, startPoint y: 275, endPoint x: 124, endPoint y: 139, distance: 140.2
click at [124, 139] on div "331 332 333 334 335 336 337 338 339 340 341 342 343 344 345 346 347 348 349 350…" at bounding box center [404, 200] width 576 height 298
type textarea "// HOVER .collection-link_link → reveal texte vertical (IN) puis arrow (delay) …"
paste textarea
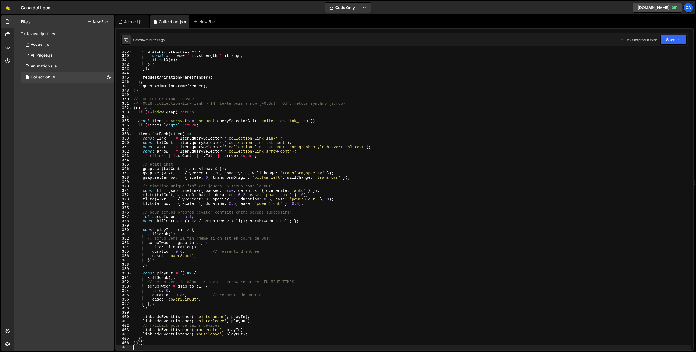
scroll to position [1472, 0]
click at [666, 39] on button "Save" at bounding box center [673, 40] width 26 height 10
click at [647, 76] on div "4 minutes ago" at bounding box center [646, 76] width 21 height 5
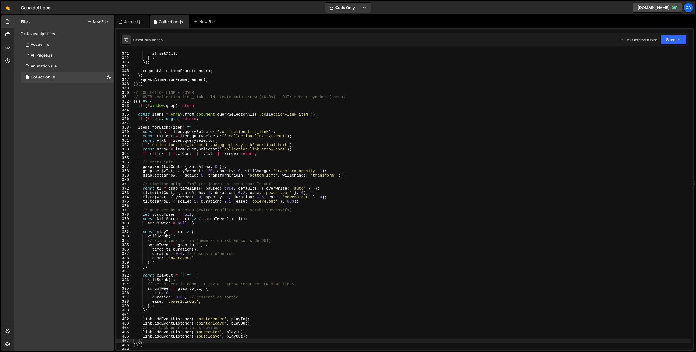
scroll to position [1525, 0]
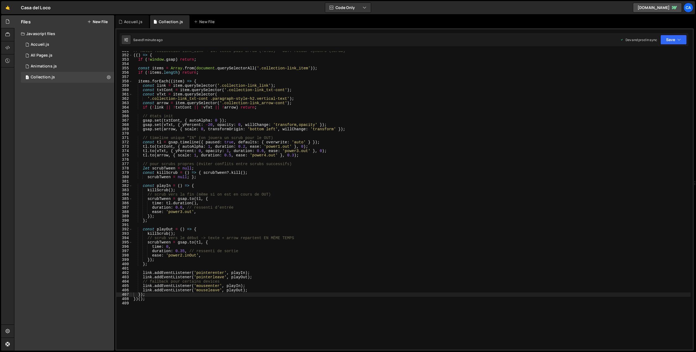
click at [182, 208] on div "// HOVER .collection-link_link → IN: texte puis arrow (+0.3s) — OUT: retour syn…" at bounding box center [411, 202] width 558 height 307
click at [174, 215] on div "// HOVER .collection-link_link → IN: texte puis arrow (+0.3s) — OUT: retour syn…" at bounding box center [411, 202] width 558 height 307
click at [182, 212] on div "// HOVER .collection-link_link → IN: texte puis arrow (+0.3s) — OUT: retour syn…" at bounding box center [411, 202] width 558 height 307
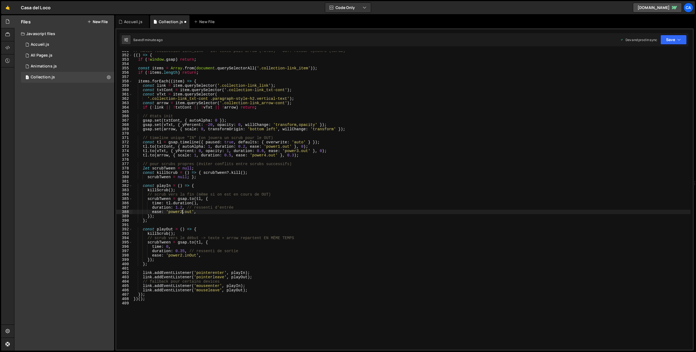
scroll to position [0, 3]
click at [182, 250] on div "// HOVER .collection-link_link → IN: texte puis arrow (+0.3s) — OUT: retour syn…" at bounding box center [411, 202] width 558 height 307
click at [184, 250] on div "// HOVER .collection-link_link → IN: texte puis arrow (+0.3s) — OUT: retour syn…" at bounding box center [411, 202] width 558 height 307
click at [329, 220] on div "// HOVER .collection-link_link → IN: texte puis arrow (+0.3s) — OUT: retour syn…" at bounding box center [411, 202] width 558 height 307
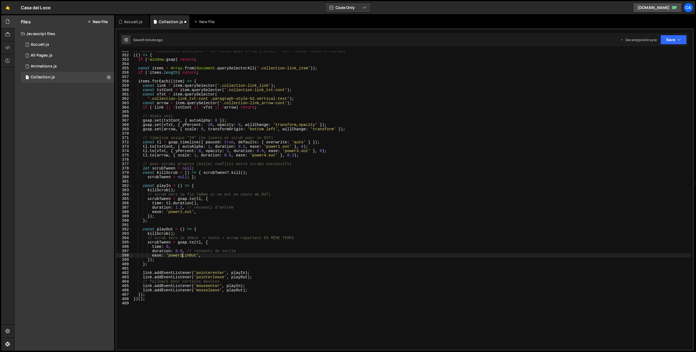
click at [182, 256] on div "// HOVER .collection-link_link → IN: texte puis arrow (+0.3s) — OUT: retour syn…" at bounding box center [411, 202] width 558 height 307
drag, startPoint x: 275, startPoint y: 228, endPoint x: 279, endPoint y: 221, distance: 8.3
click at [275, 228] on div "// HOVER .collection-link_link → IN: texte puis arrow (+0.3s) — OUT: retour syn…" at bounding box center [411, 202] width 558 height 307
type textarea "const playOut = () => {"
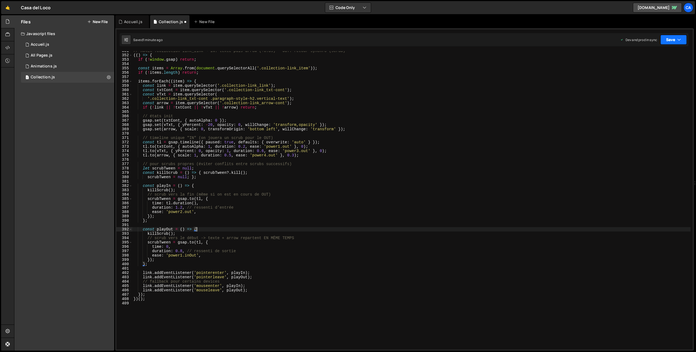
click at [673, 43] on button "Save" at bounding box center [673, 40] width 26 height 10
click at [635, 72] on div "Save to Production S" at bounding box center [655, 70] width 57 height 5
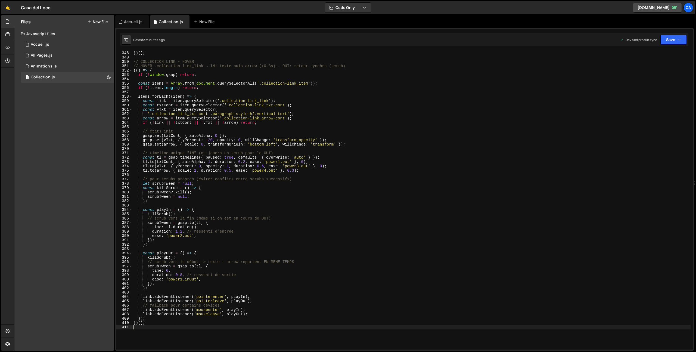
scroll to position [0, 0]
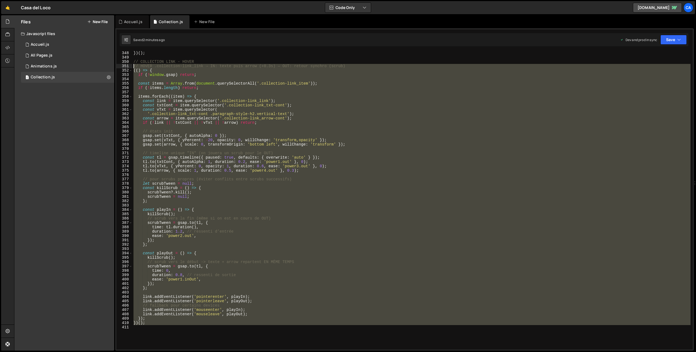
drag, startPoint x: 156, startPoint y: 334, endPoint x: 124, endPoint y: 67, distance: 269.4
click at [124, 67] on div "348 349 350 351 352 353 354 355 356 357 358 359 360 361 362 363 364 365 366 367…" at bounding box center [404, 200] width 576 height 298
type textarea "// HOVER .collection-link_link → IN: texte puis arrow (+0.3s) — OUT: retour syn…"
paste textarea
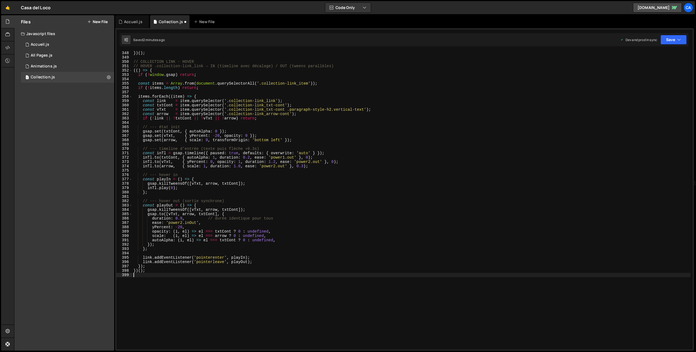
click at [674, 34] on div "Saved 2 minutes ago Dev and prod in sync Upgrade to Edit Save Save to Staging S…" at bounding box center [404, 39] width 569 height 13
click at [673, 36] on button "Save" at bounding box center [673, 40] width 26 height 10
click at [648, 71] on div "Save to Production S" at bounding box center [655, 70] width 57 height 5
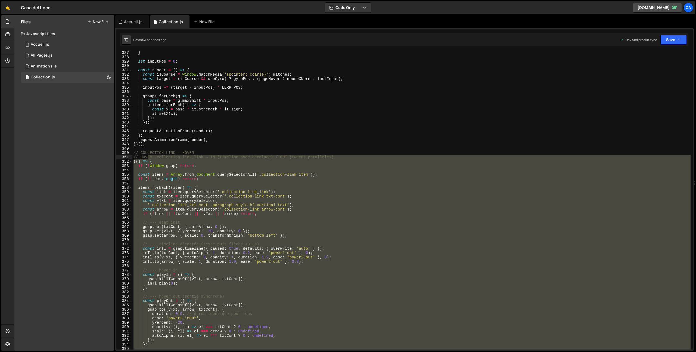
scroll to position [1419, 0]
drag, startPoint x: 167, startPoint y: 300, endPoint x: 120, endPoint y: 157, distance: 150.9
click at [120, 157] on div "327 328 329 330 331 332 333 334 335 336 337 338 339 340 341 342 343 344 345 346…" at bounding box center [404, 200] width 576 height 298
type textarea "// HOVER .collection-link_link → IN (timeline avec décalage) / OUT (tweens para…"
paste textarea
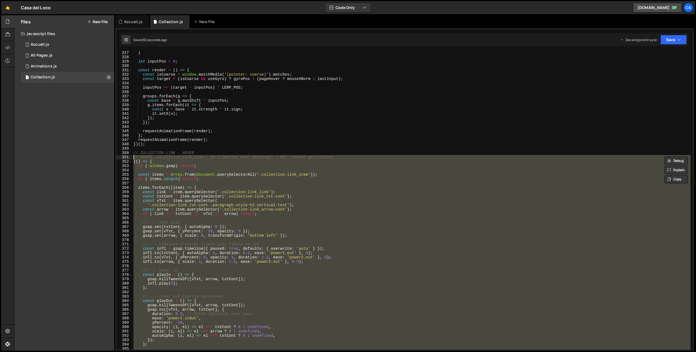
scroll to position [1437, 0]
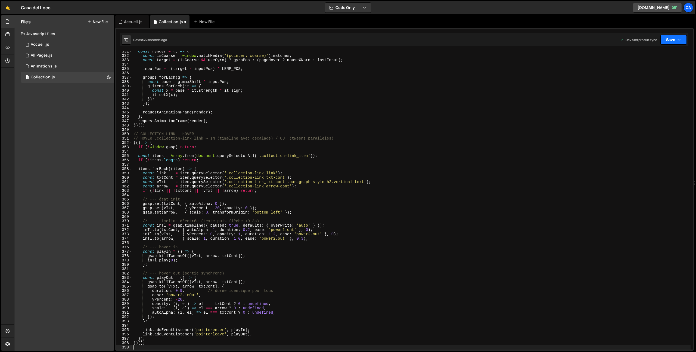
click at [662, 38] on button "Save" at bounding box center [673, 40] width 26 height 10
click at [647, 74] on div "Saved 32 seconds ago" at bounding box center [655, 76] width 57 height 7
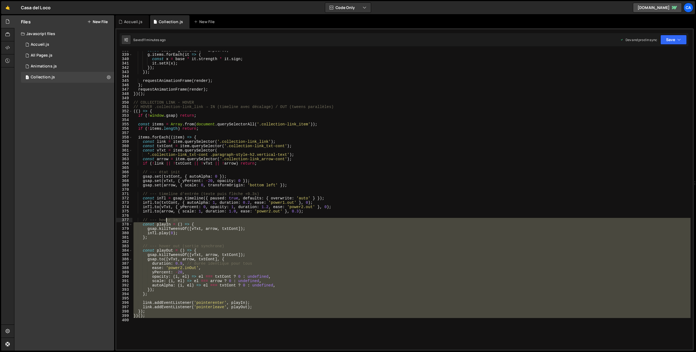
scroll to position [1439, 0]
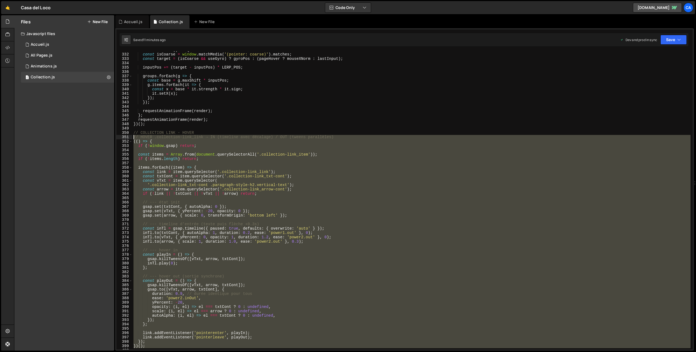
drag, startPoint x: 184, startPoint y: 308, endPoint x: 130, endPoint y: 136, distance: 180.4
click at [130, 136] on div "331 332 333 334 335 336 337 338 339 340 341 342 343 344 345 346 347 348 349 350…" at bounding box center [404, 200] width 576 height 298
type textarea "// HOVER .collection-link_link → IN (timeline avec décalage) / OUT (tweens para…"
paste textarea
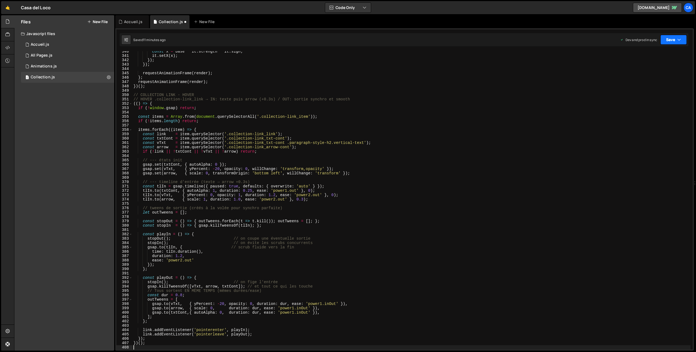
drag, startPoint x: 673, startPoint y: 38, endPoint x: 674, endPoint y: 40, distance: 2.8
click at [673, 37] on button "Save" at bounding box center [673, 40] width 26 height 10
click at [658, 69] on div "Save to Production S" at bounding box center [655, 70] width 57 height 5
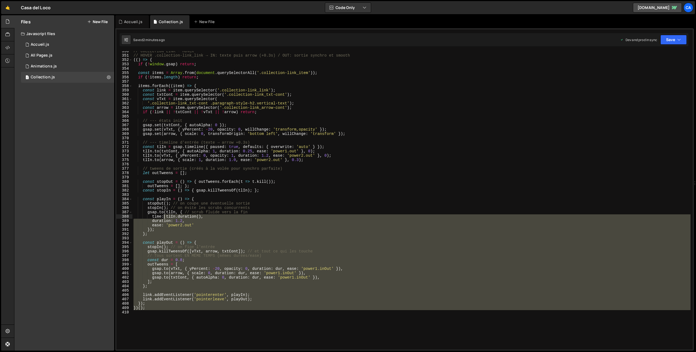
scroll to position [1468, 0]
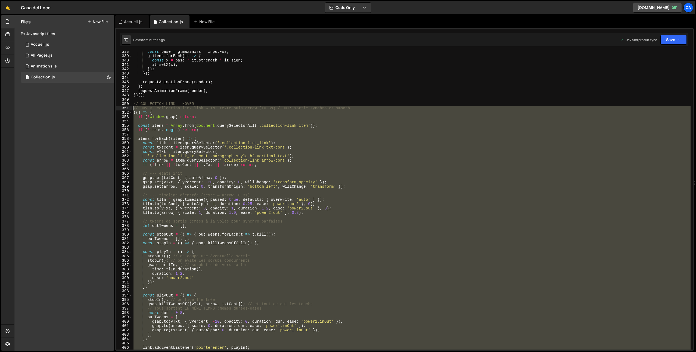
drag, startPoint x: 167, startPoint y: 276, endPoint x: 120, endPoint y: 110, distance: 172.4
click at [120, 110] on div "338 339 340 341 342 343 344 345 346 347 348 349 350 351 352 353 354 355 356 357…" at bounding box center [404, 200] width 576 height 298
type textarea "// HOVER .collection-link_link → IN: texte puis arrow (+0.3s) / OUT: sortie syn…"
paste textarea
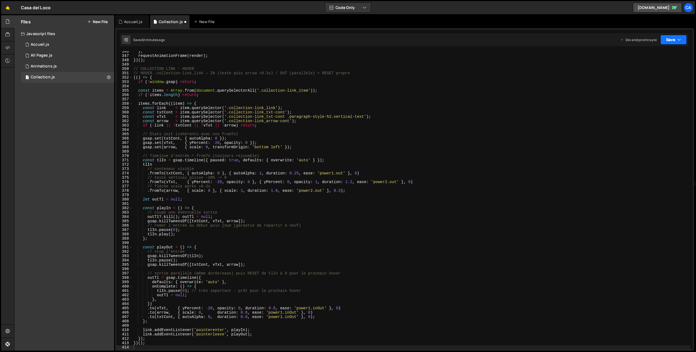
click at [673, 39] on button "Save" at bounding box center [673, 40] width 26 height 10
click at [645, 75] on div "2 minutes ago" at bounding box center [646, 76] width 21 height 5
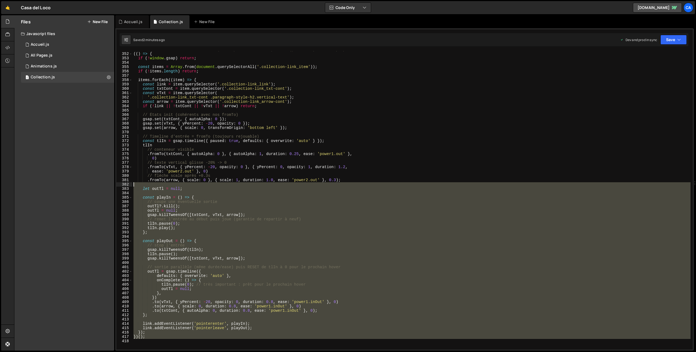
scroll to position [1496, 0]
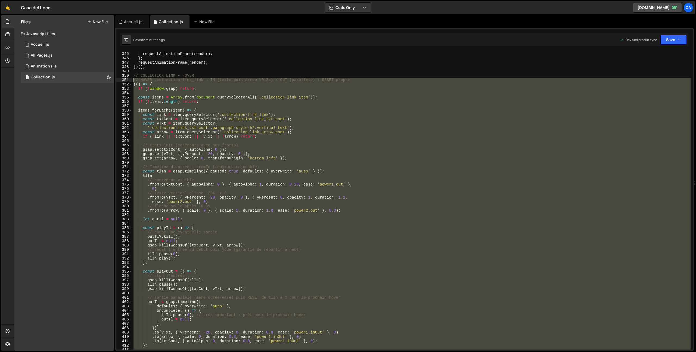
drag, startPoint x: 163, startPoint y: 334, endPoint x: 125, endPoint y: 81, distance: 256.0
click at [125, 81] on div "344 345 346 347 348 349 350 351 352 353 354 355 356 357 358 359 360 361 362 363…" at bounding box center [404, 200] width 576 height 298
type textarea "// HOVER .collection-link_link → IN (texte puis arrow +0.3s) / OUT (parallèle) …"
paste textarea
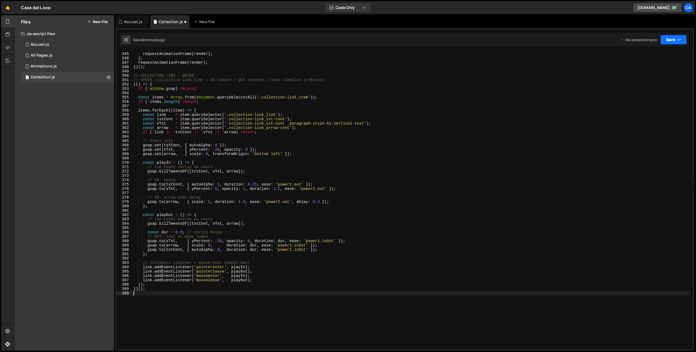
click at [664, 40] on button "Save" at bounding box center [673, 40] width 26 height 10
click at [650, 76] on div "2 minutes ago" at bounding box center [646, 76] width 21 height 5
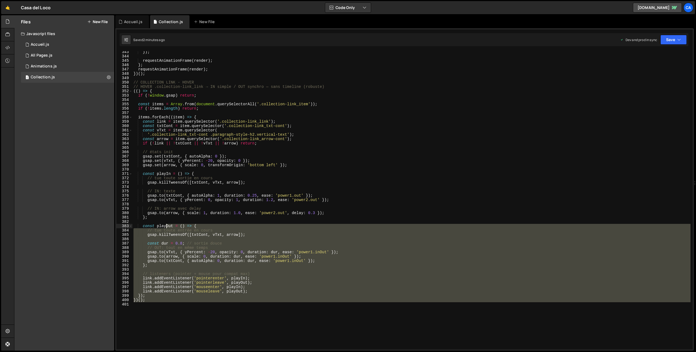
scroll to position [1418, 0]
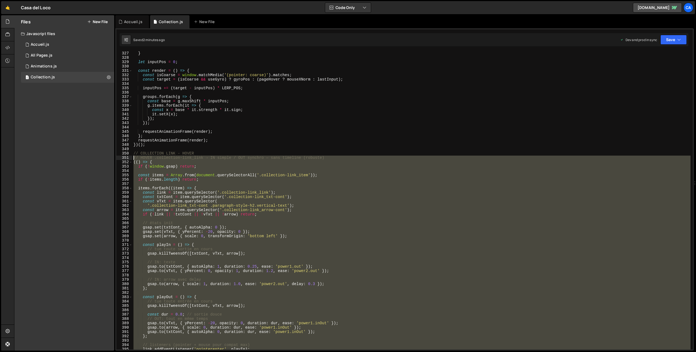
drag, startPoint x: 164, startPoint y: 311, endPoint x: 124, endPoint y: 156, distance: 160.1
click at [124, 156] on div "327 328 329 330 331 332 333 334 335 336 337 338 339 340 341 342 343 344 345 346…" at bounding box center [404, 200] width 576 height 298
type textarea "// HOVER .collection-link_link → IN simple / OUT synchro — sans timeline (robus…"
paste textarea
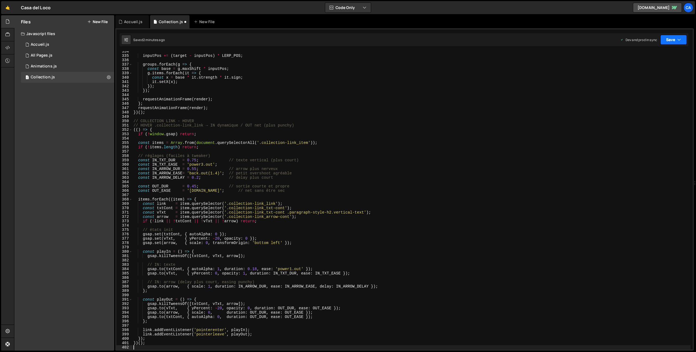
click at [672, 41] on button "Save" at bounding box center [673, 40] width 26 height 10
click at [642, 73] on div "Save to Production S" at bounding box center [655, 70] width 57 height 5
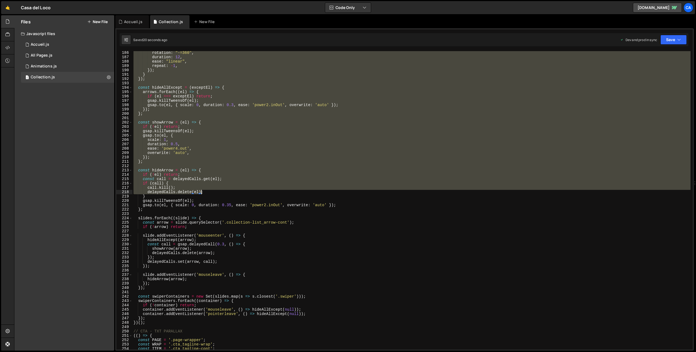
scroll to position [828, 0]
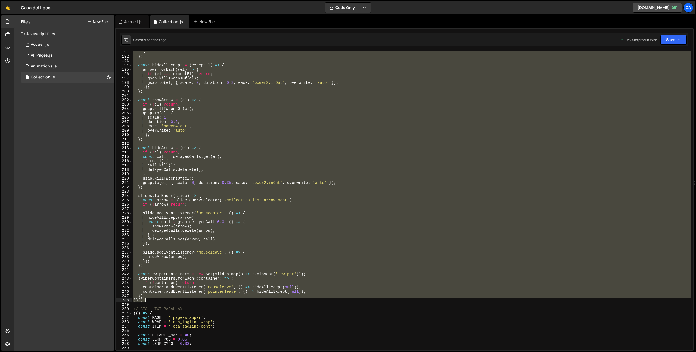
drag, startPoint x: 133, startPoint y: 154, endPoint x: 158, endPoint y: 300, distance: 148.4
click at [158, 300] on div "} }) ; const hideAllExcept = ( exceptEl ) => { arrows . forEach (( el ) => { if…" at bounding box center [411, 203] width 558 height 307
click at [339, 204] on div "} }) ; const hideAllExcept = ( exceptEl ) => { arrows . forEach (( el ) => { if…" at bounding box center [411, 200] width 558 height 298
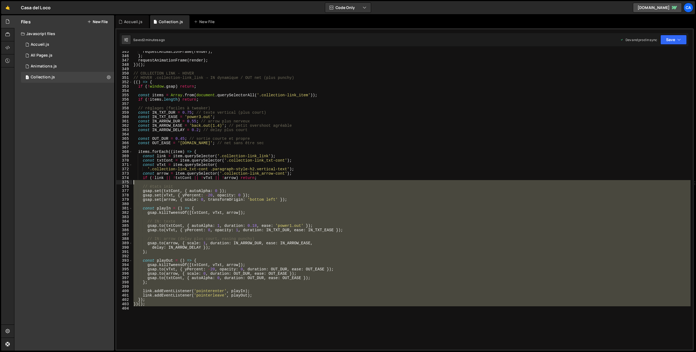
scroll to position [1488, 0]
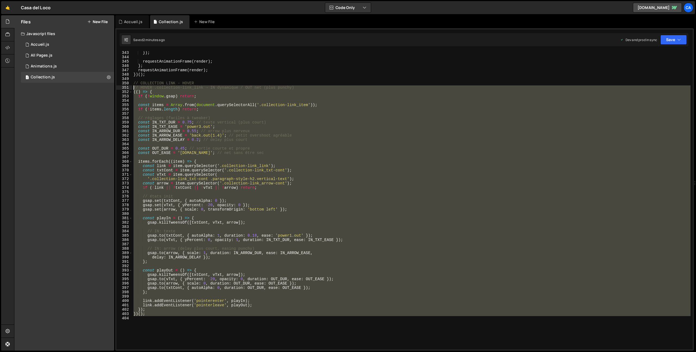
drag, startPoint x: 177, startPoint y: 233, endPoint x: 125, endPoint y: 90, distance: 152.1
click at [125, 90] on div "if (!arrow) return; 343 344 345 346 347 348 349 350 351 352 353 354 355 356 357…" at bounding box center [404, 200] width 576 height 298
type textarea "// HOVER .collection-link_link → IN dynamique / OUT net (plus punchy) (() => {"
paste textarea
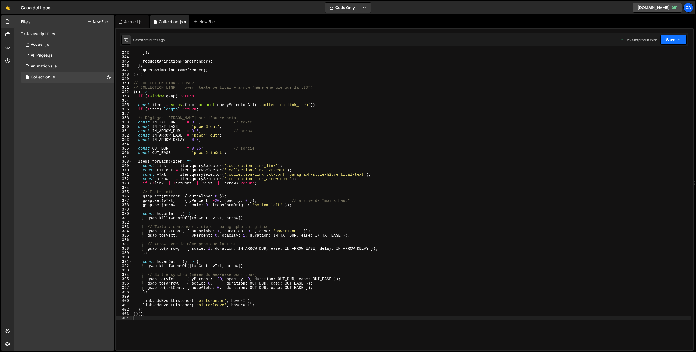
click at [670, 41] on button "Save" at bounding box center [673, 40] width 26 height 10
click at [653, 77] on div "2 minutes ago" at bounding box center [646, 76] width 21 height 5
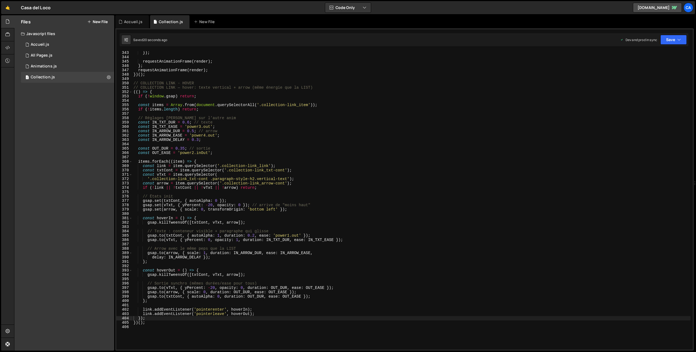
type textarea "// Sortie synchro (mêmes durées/ease pour tous)"
drag, startPoint x: 266, startPoint y: 282, endPoint x: 116, endPoint y: 282, distance: 150.3
click at [116, 282] on div "// Sortie synchro (mêmes durées/ease pour tous) 343 344 345 346 347 348 349 350…" at bounding box center [404, 200] width 576 height 298
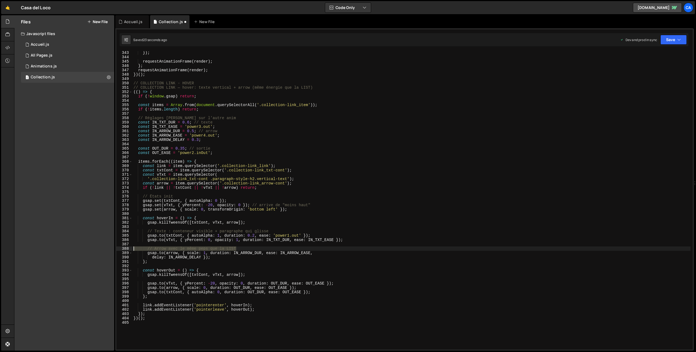
drag, startPoint x: 245, startPoint y: 247, endPoint x: 119, endPoint y: 247, distance: 126.7
click at [119, 247] on div "343 344 345 346 347 348 349 350 351 352 353 354 355 356 357 358 359 360 361 362…" at bounding box center [404, 200] width 576 height 298
type textarea "// Arrow avec le même peps que la LIST"
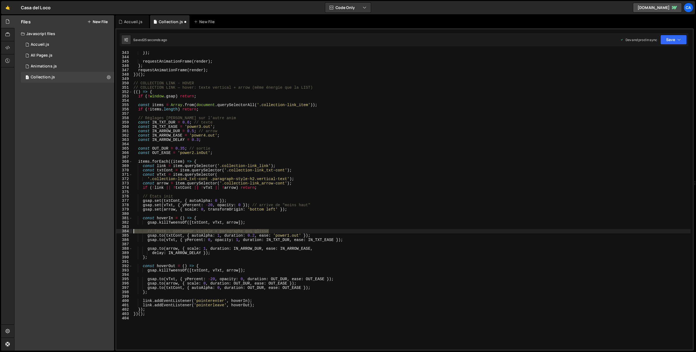
drag, startPoint x: 261, startPoint y: 231, endPoint x: 124, endPoint y: 232, distance: 137.0
click at [124, 232] on div "343 344 345 346 347 348 349 350 351 352 353 354 355 356 357 358 359 360 361 362…" at bounding box center [404, 200] width 576 height 298
type textarea "// Texte : conteneur visible + paragraphe qui glisse"
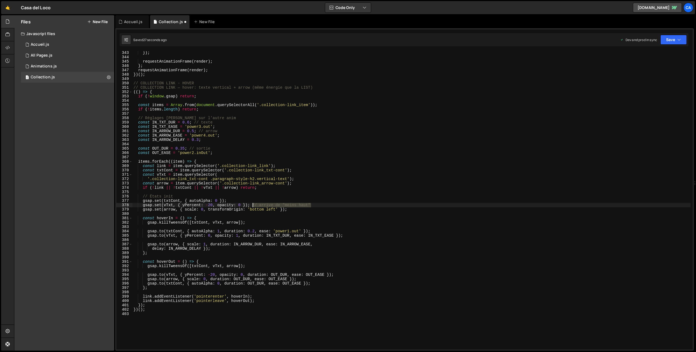
drag, startPoint x: 324, startPoint y: 203, endPoint x: 253, endPoint y: 205, distance: 71.3
click at [253, 205] on div "}) ; requestAnimationFrame ( render ) ; } ; requestAnimationFrame ( render ) ; …" at bounding box center [411, 204] width 558 height 307
drag, startPoint x: 223, startPoint y: 131, endPoint x: 198, endPoint y: 130, distance: 25.3
click at [198, 130] on div "}) ; requestAnimationFrame ( render ) ; } ; requestAnimationFrame ( render ) ; …" at bounding box center [411, 204] width 558 height 307
drag, startPoint x: 223, startPoint y: 117, endPoint x: 126, endPoint y: 119, distance: 96.5
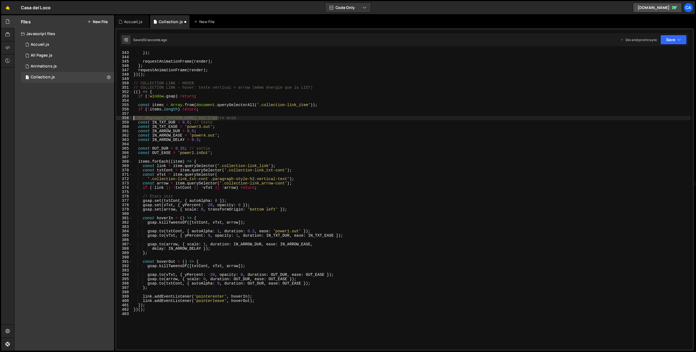
click at [126, 119] on div "const IN_ARROW_DUR = 0.5; 343 344 345 346 347 348 349 350 351 352 353 354 355 3…" at bounding box center [404, 200] width 576 height 298
type textarea "// Réglages [PERSON_NAME] sur l’autre anim"
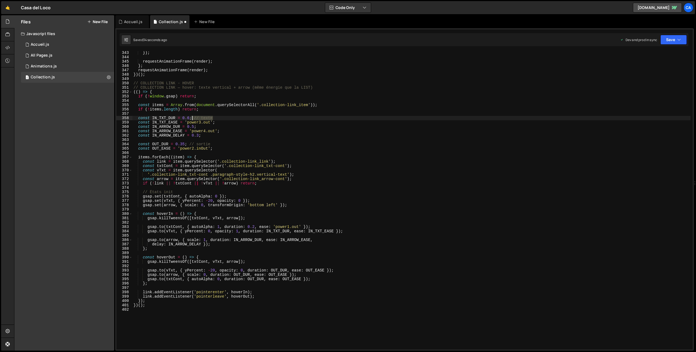
drag, startPoint x: 222, startPoint y: 117, endPoint x: 193, endPoint y: 117, distance: 28.8
click at [193, 117] on div "}) ; requestAnimationFrame ( render ) ; } ; requestAnimationFrame ( render ) ; …" at bounding box center [411, 204] width 558 height 307
drag, startPoint x: 308, startPoint y: 86, endPoint x: 118, endPoint y: 89, distance: 189.8
click at [118, 89] on div "const IN_TXT_DUR = 0.6; 343 344 345 346 347 348 349 350 351 352 353 354 355 356…" at bounding box center [404, 200] width 576 height 298
type textarea "// COLLECTION LINK — hover: texte vertical + arrow (même énergie que la LIST)"
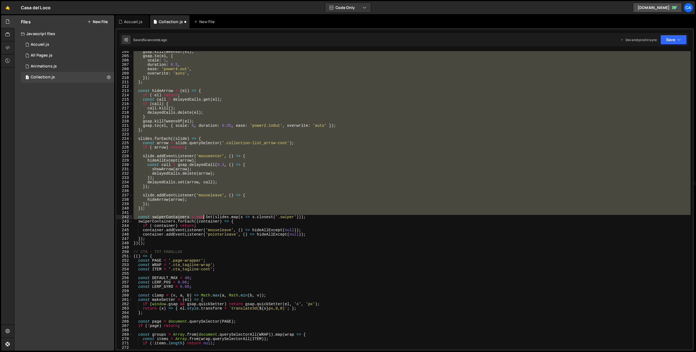
scroll to position [885, 0]
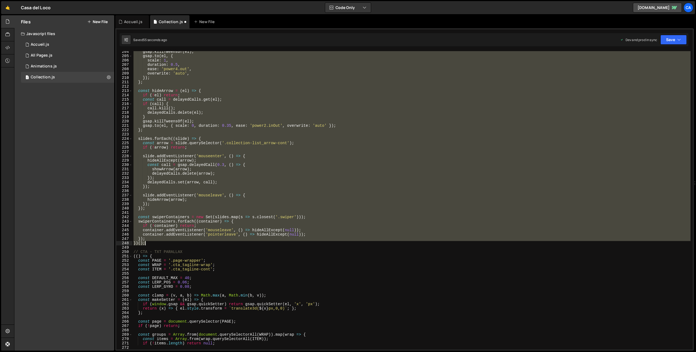
drag, startPoint x: 135, startPoint y: 100, endPoint x: 160, endPoint y: 244, distance: 146.9
click at [160, 244] on div "gsap . killTweensOf ( el ) ; gsap . to ( el , { scale : 1 , duration : 0.5 , ea…" at bounding box center [411, 202] width 558 height 307
click at [151, 236] on div "gsap . killTweensOf ( el ) ; gsap . to ( el , { scale : 1 , duration : 0.5 , ea…" at bounding box center [411, 200] width 558 height 298
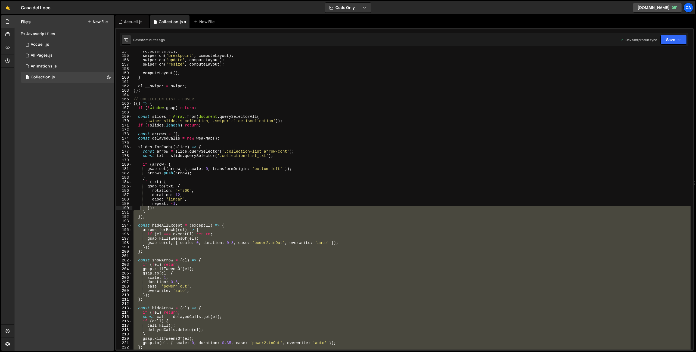
scroll to position [604, 0]
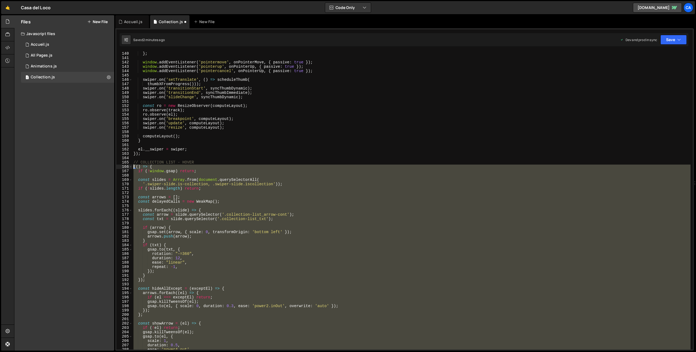
drag, startPoint x: 149, startPoint y: 244, endPoint x: 125, endPoint y: 166, distance: 81.4
click at [125, 166] on div "container.addEventListener('pointerleave', () => hideAllExcept(null)); 139 140 …" at bounding box center [404, 200] width 576 height 298
type textarea "(() => { if (!window.gsap) return;"
paste textarea
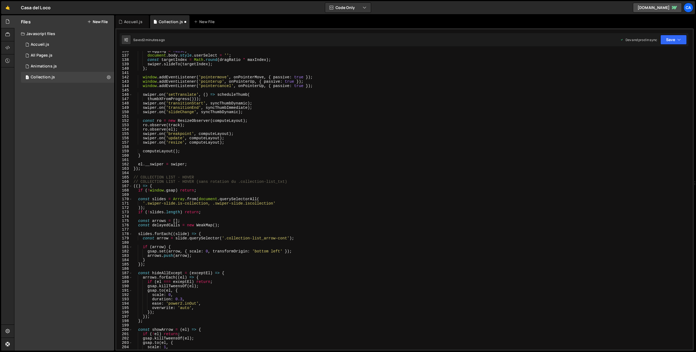
scroll to position [587, 0]
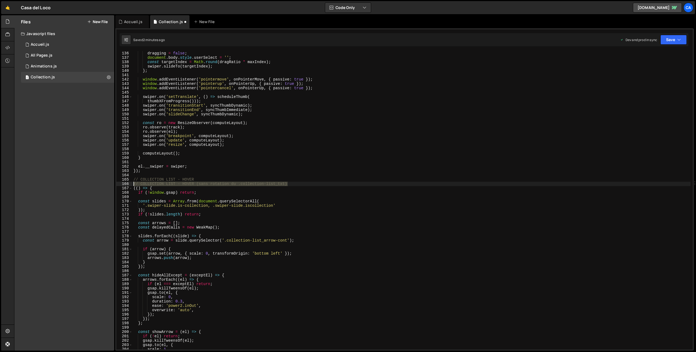
drag, startPoint x: 298, startPoint y: 182, endPoint x: 113, endPoint y: 182, distance: 185.1
click at [113, 182] on div "Files New File Javascript files 1 Accueil.js 0 1 All Pages.js 0 1 Animations.js…" at bounding box center [355, 182] width 682 height 335
type textarea "// COLLECTION LIST - HOVER (sans rotation du .collection-list_txt)"
type textarea "// COLLECTION LIST - HOVER"
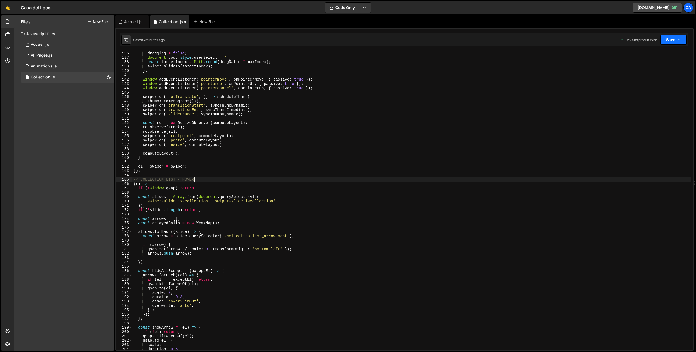
click at [667, 39] on button "Save" at bounding box center [673, 40] width 26 height 10
click at [639, 77] on div "2 minutes ago" at bounding box center [646, 76] width 21 height 5
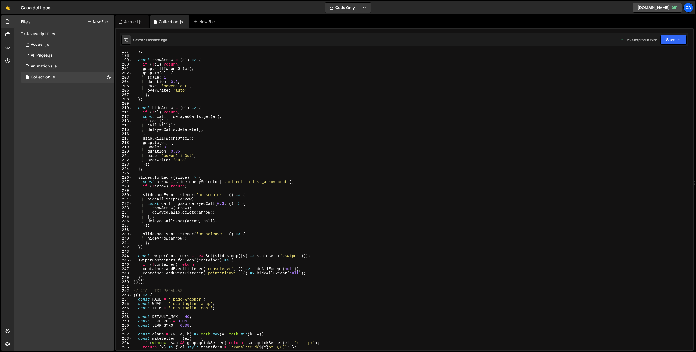
scroll to position [854, 0]
